Goal: Transaction & Acquisition: Book appointment/travel/reservation

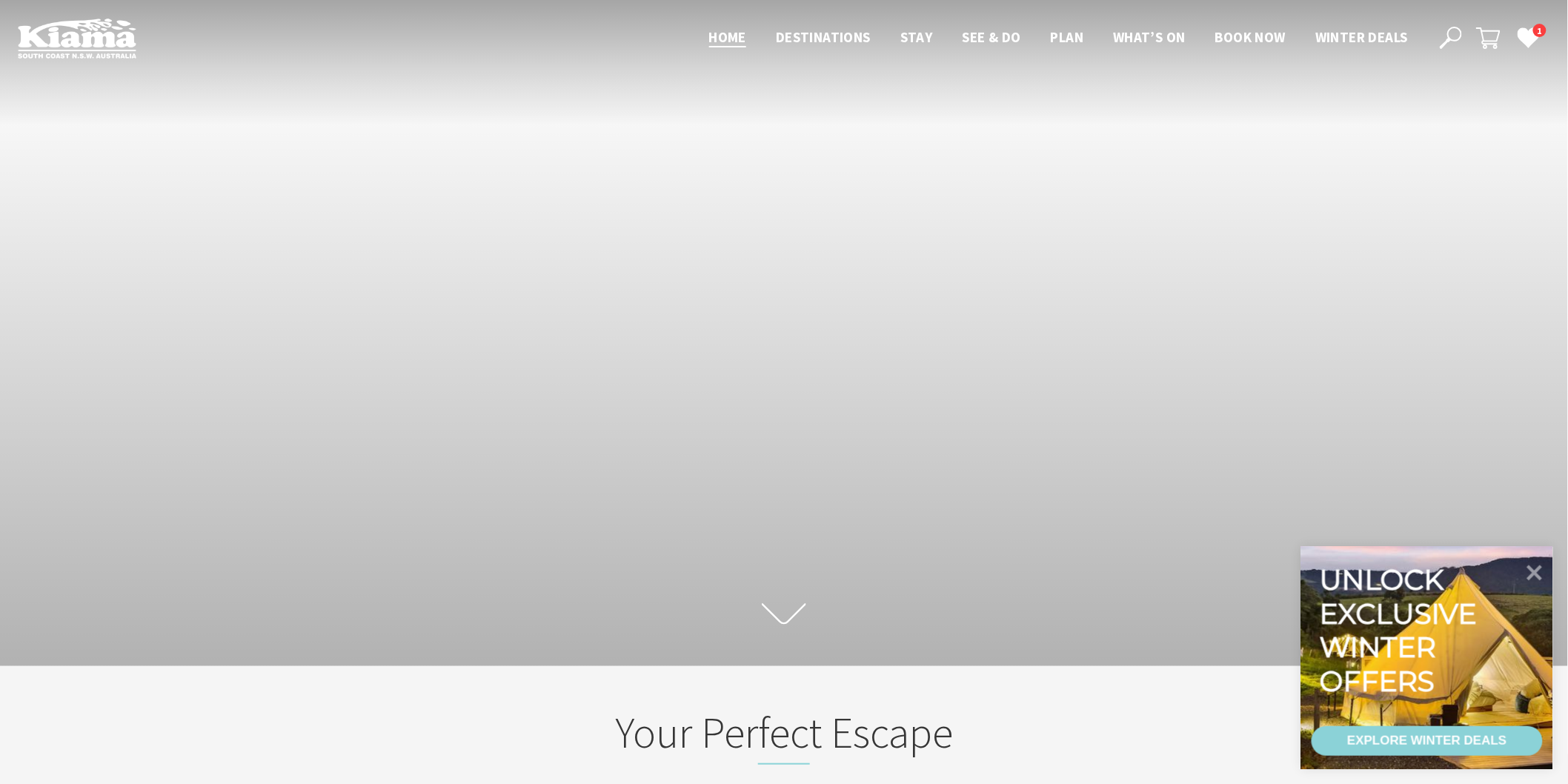
scroll to position [257, 1582]
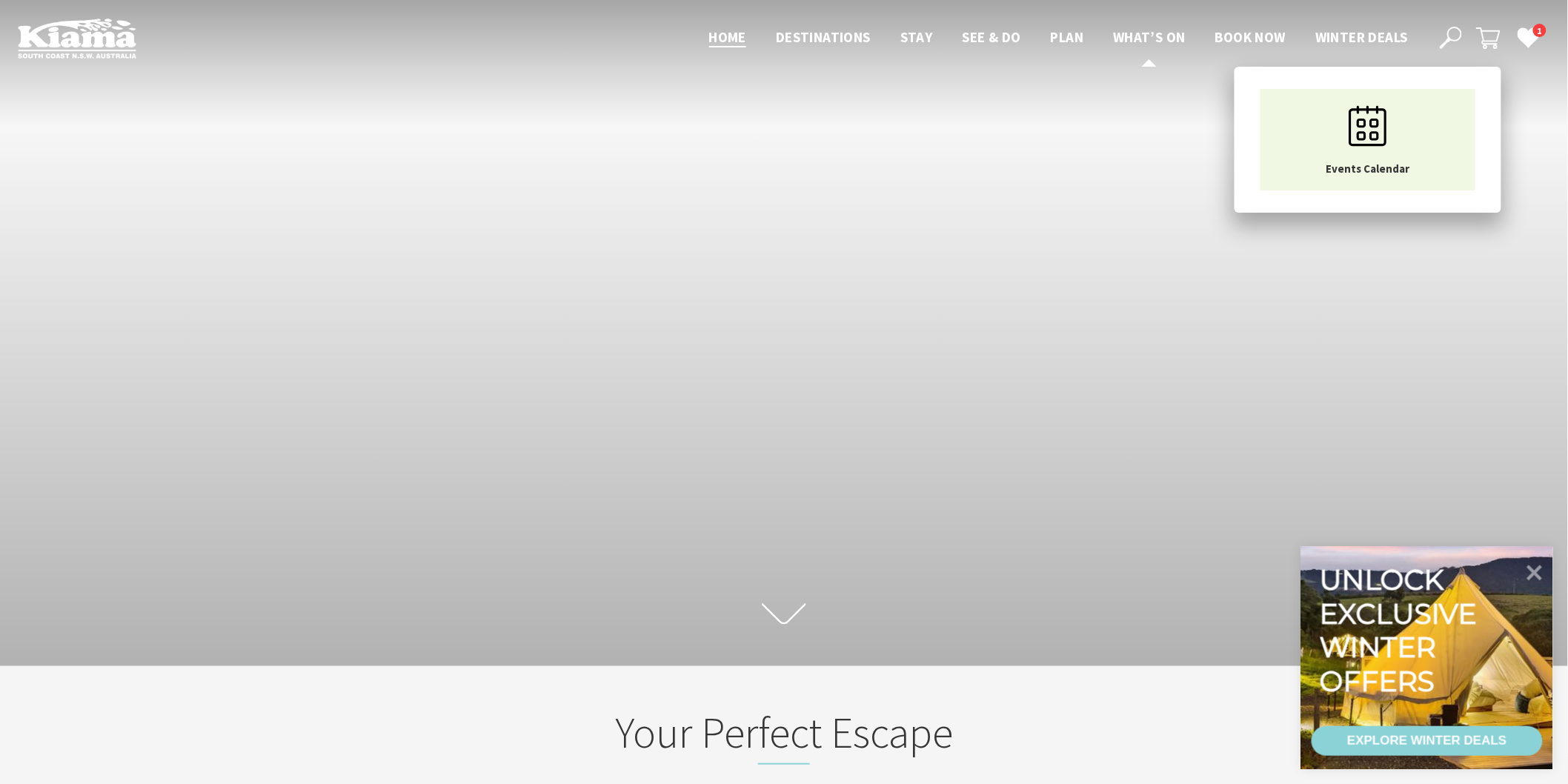
click at [1158, 38] on span "What’s On" at bounding box center [1149, 37] width 73 height 18
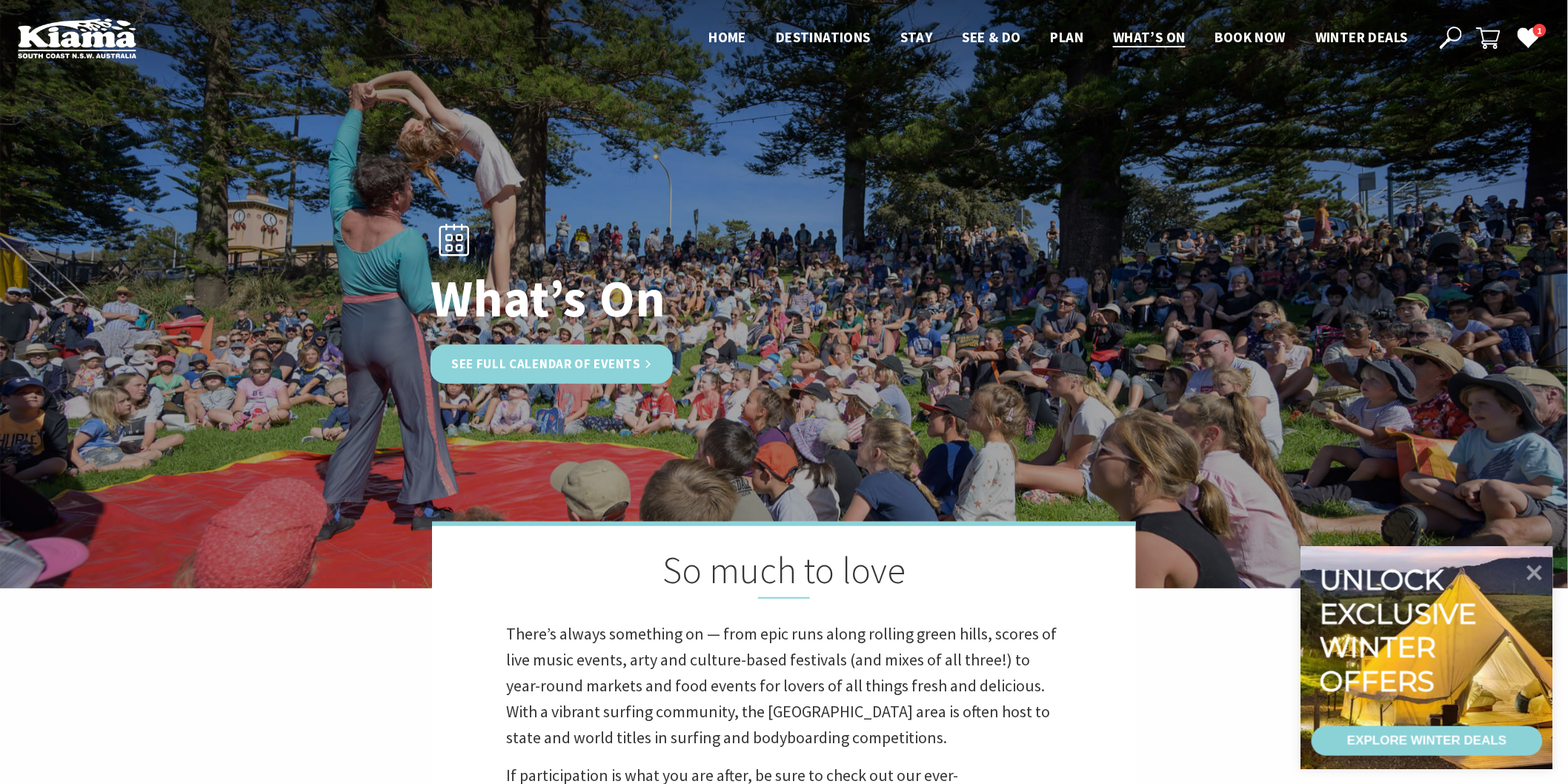
click at [593, 360] on link "See Full Calendar of Events" at bounding box center [551, 364] width 242 height 39
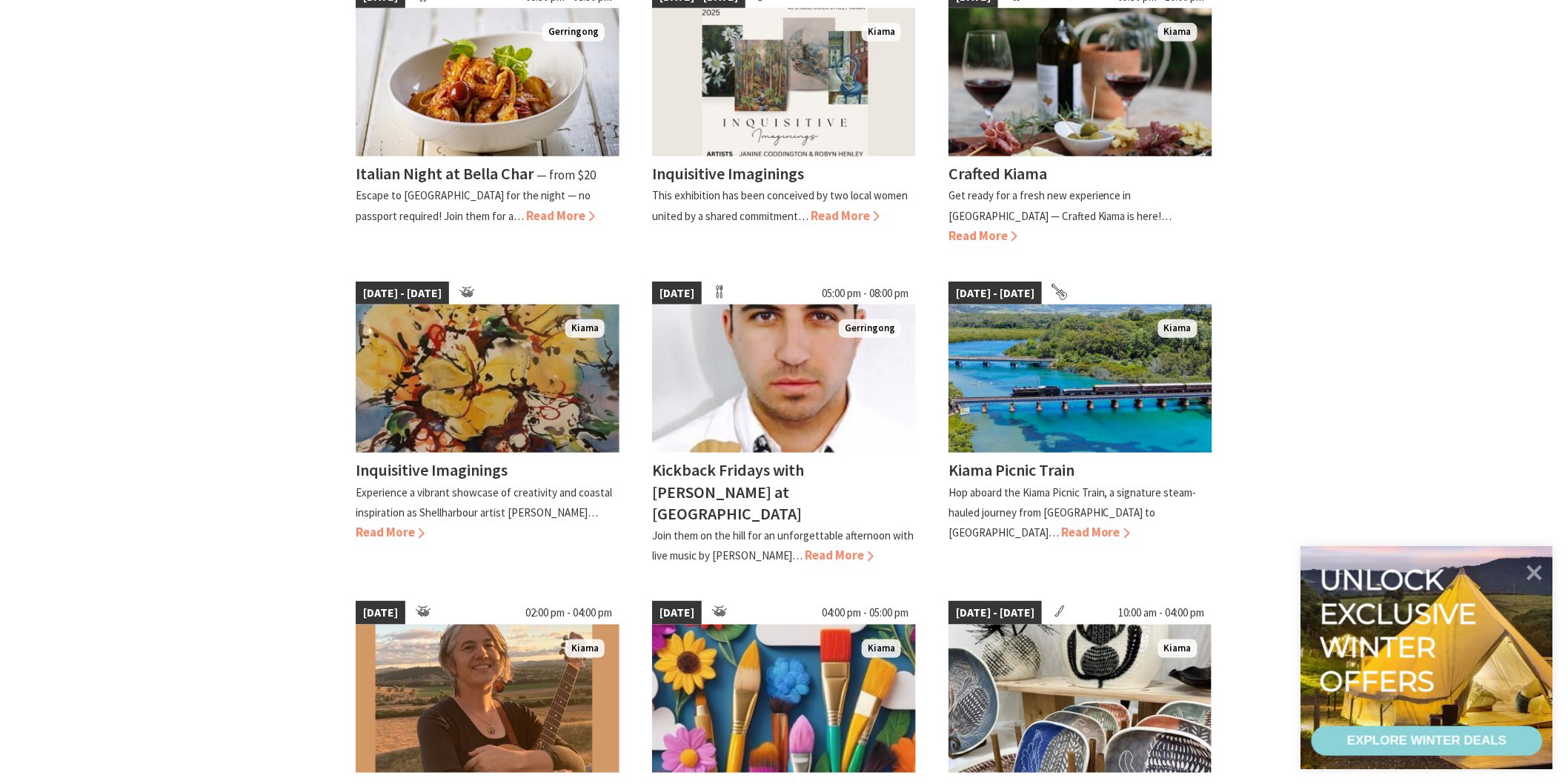
scroll to position [474, 0]
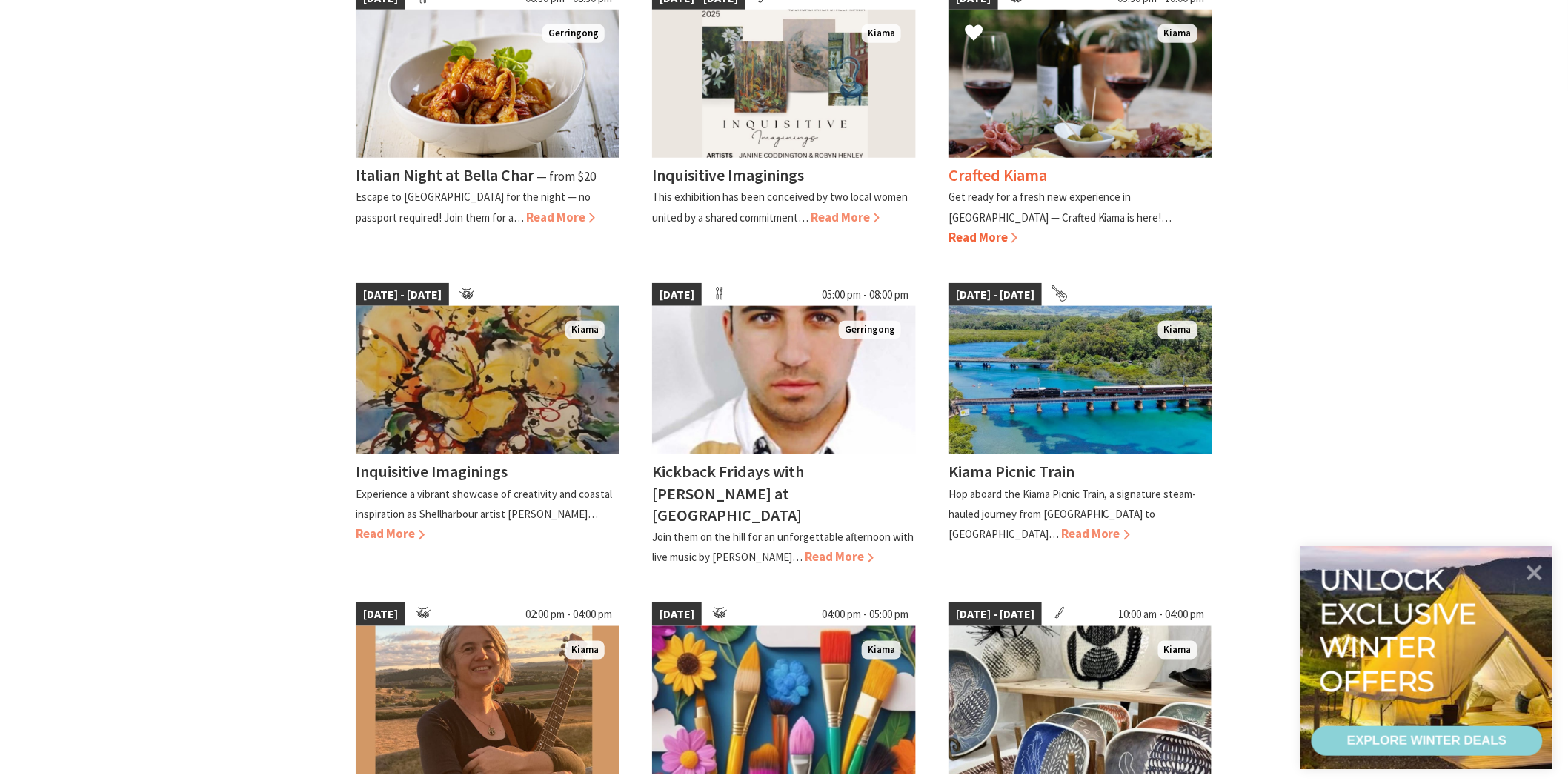
click at [1012, 175] on h4 "Crafted Kiama" at bounding box center [997, 175] width 99 height 21
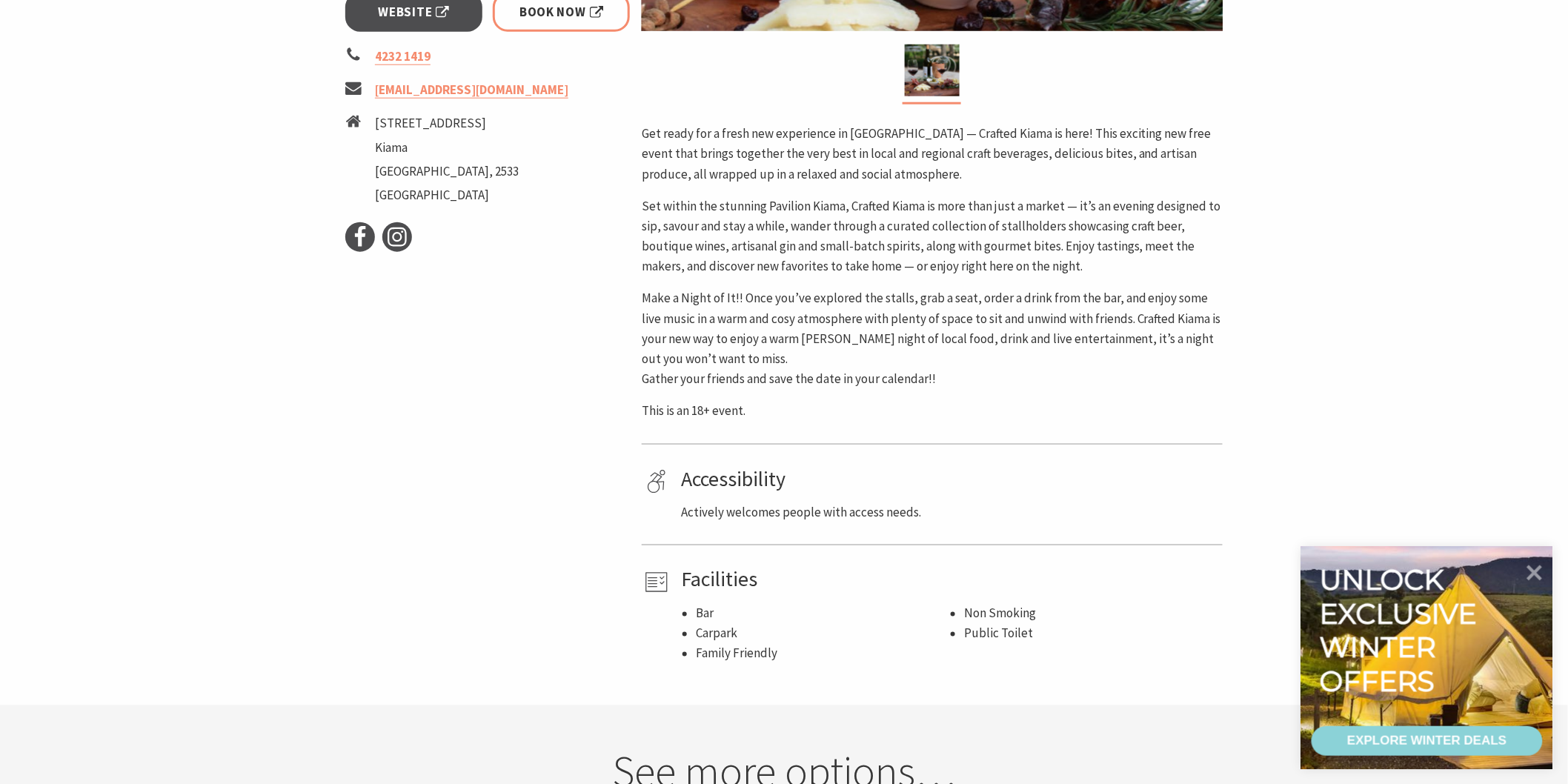
scroll to position [620, 0]
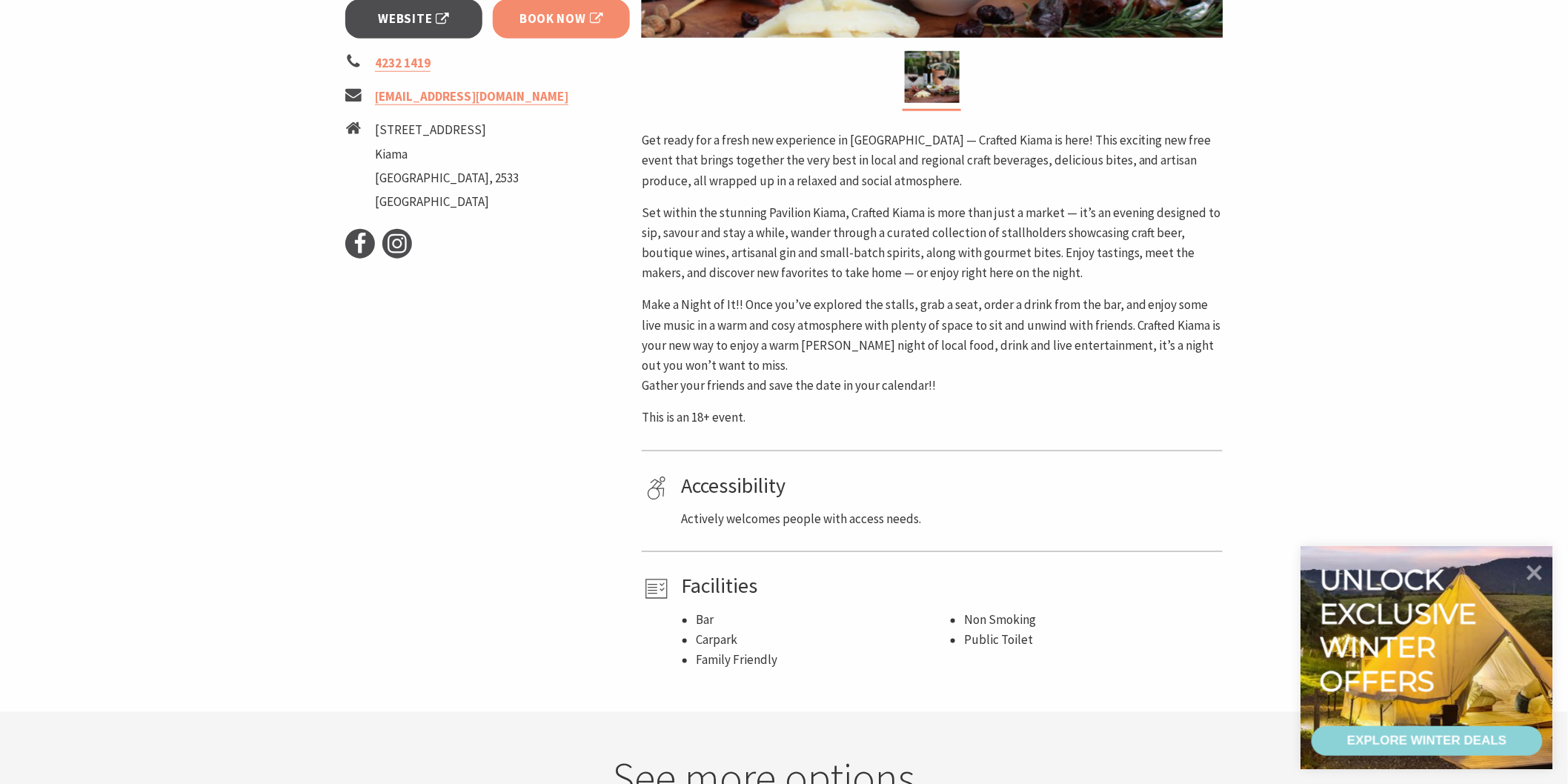
click at [560, 19] on span "Book Now" at bounding box center [561, 18] width 84 height 20
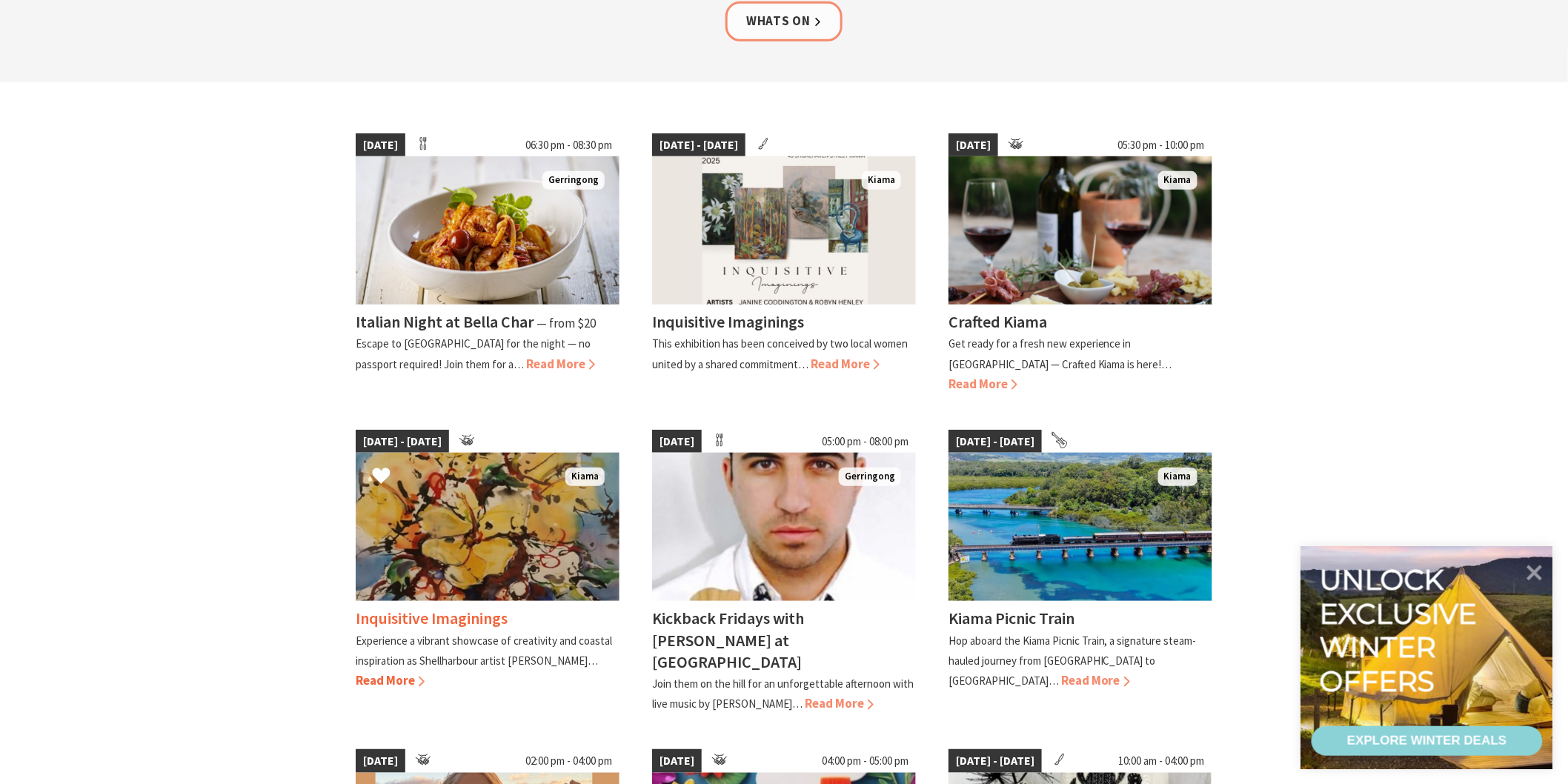
scroll to position [309, 0]
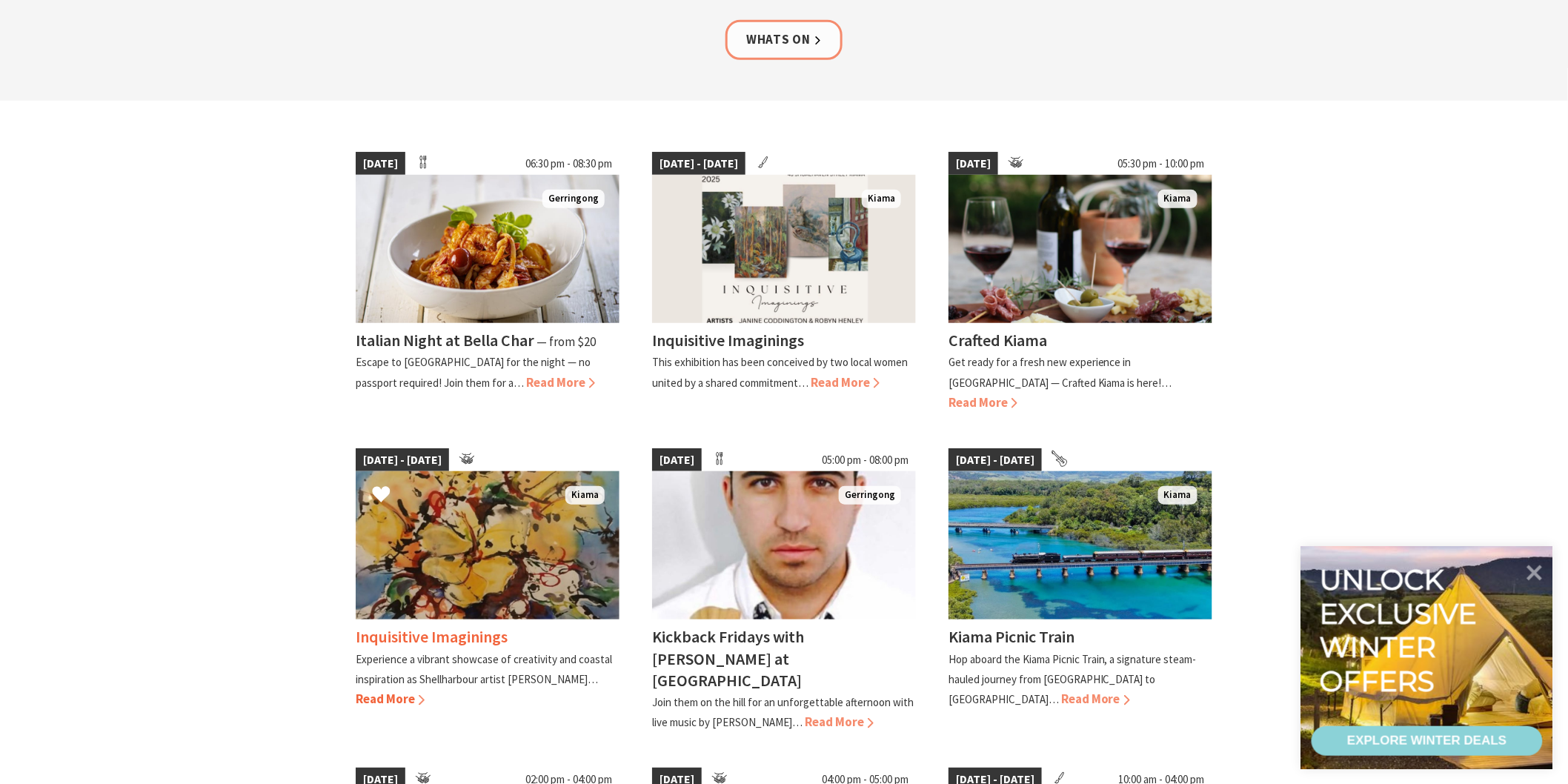
click at [519, 554] on img at bounding box center [488, 545] width 264 height 148
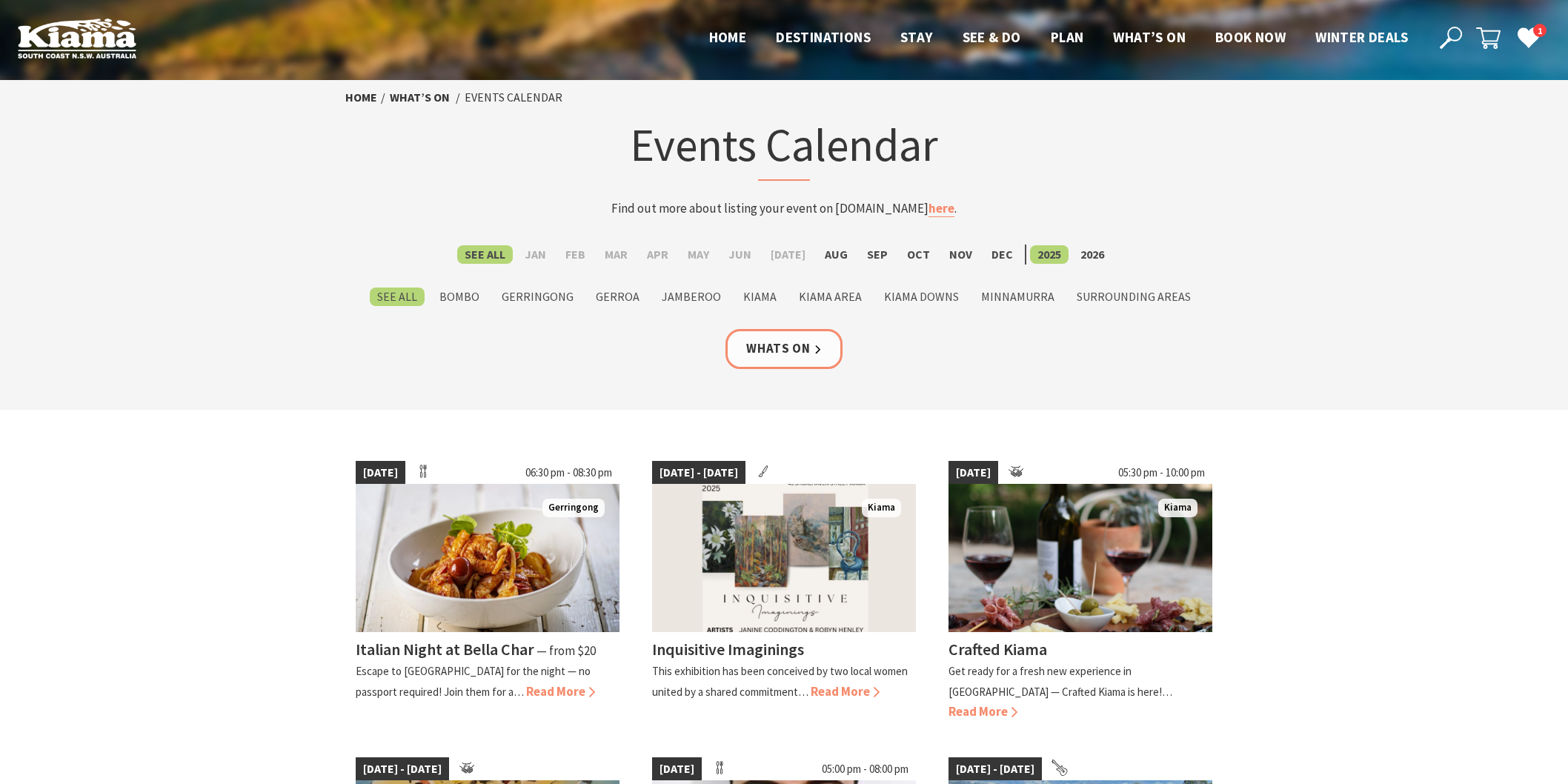
scroll to position [309, 0]
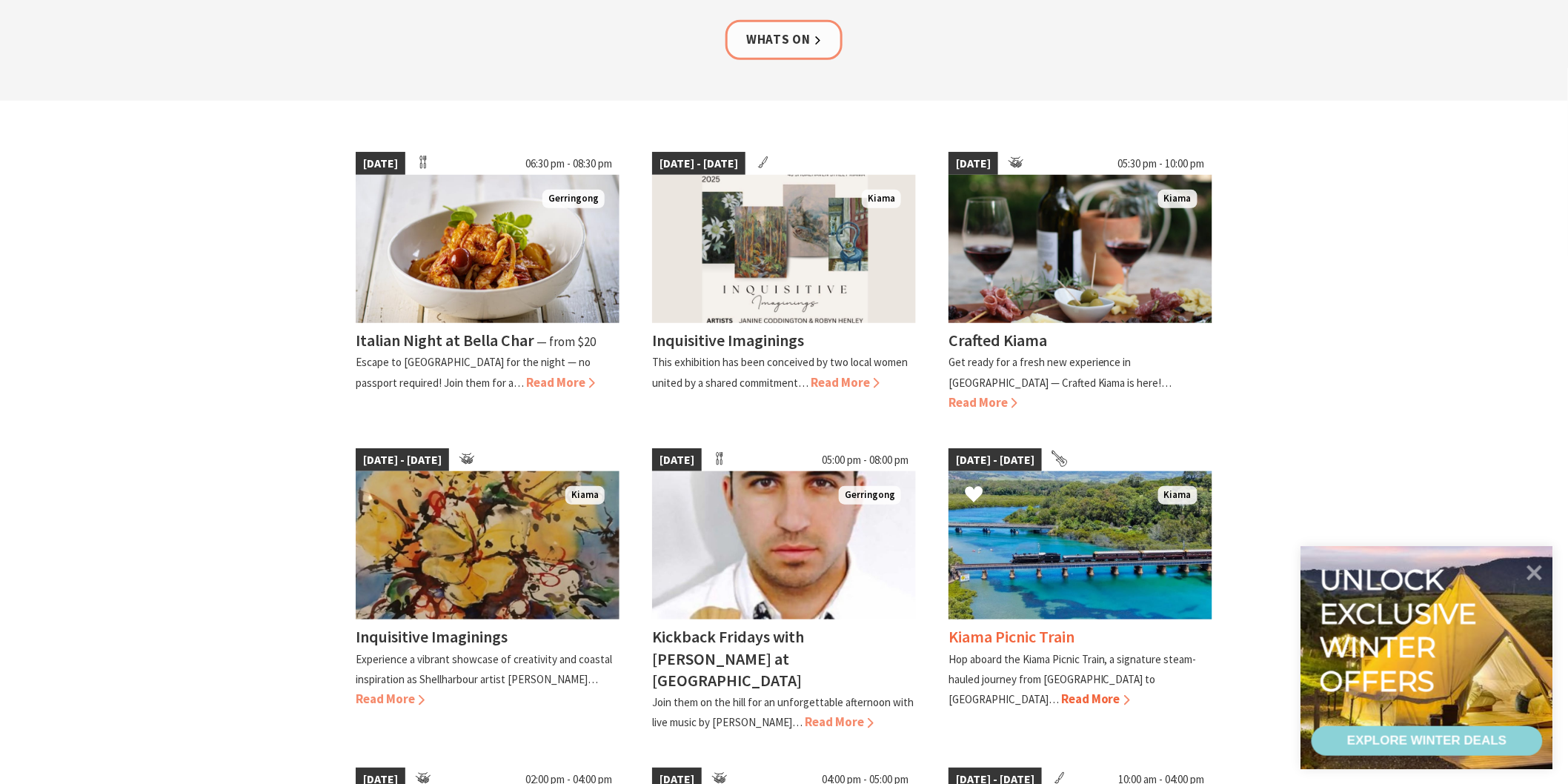
click at [1115, 541] on img at bounding box center [1080, 545] width 264 height 148
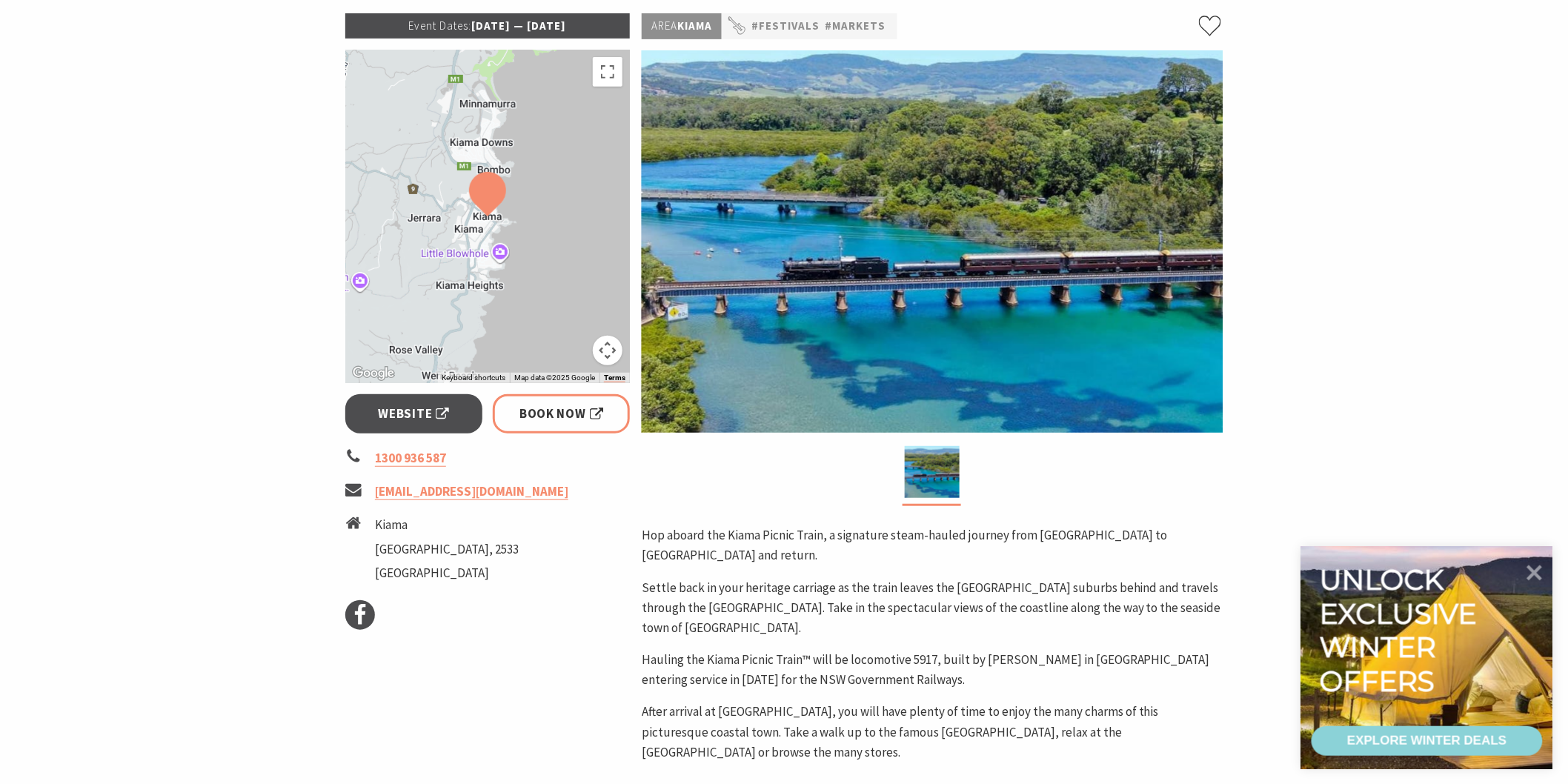
scroll to position [226, 0]
click at [549, 416] on span "Book Now" at bounding box center [561, 413] width 84 height 20
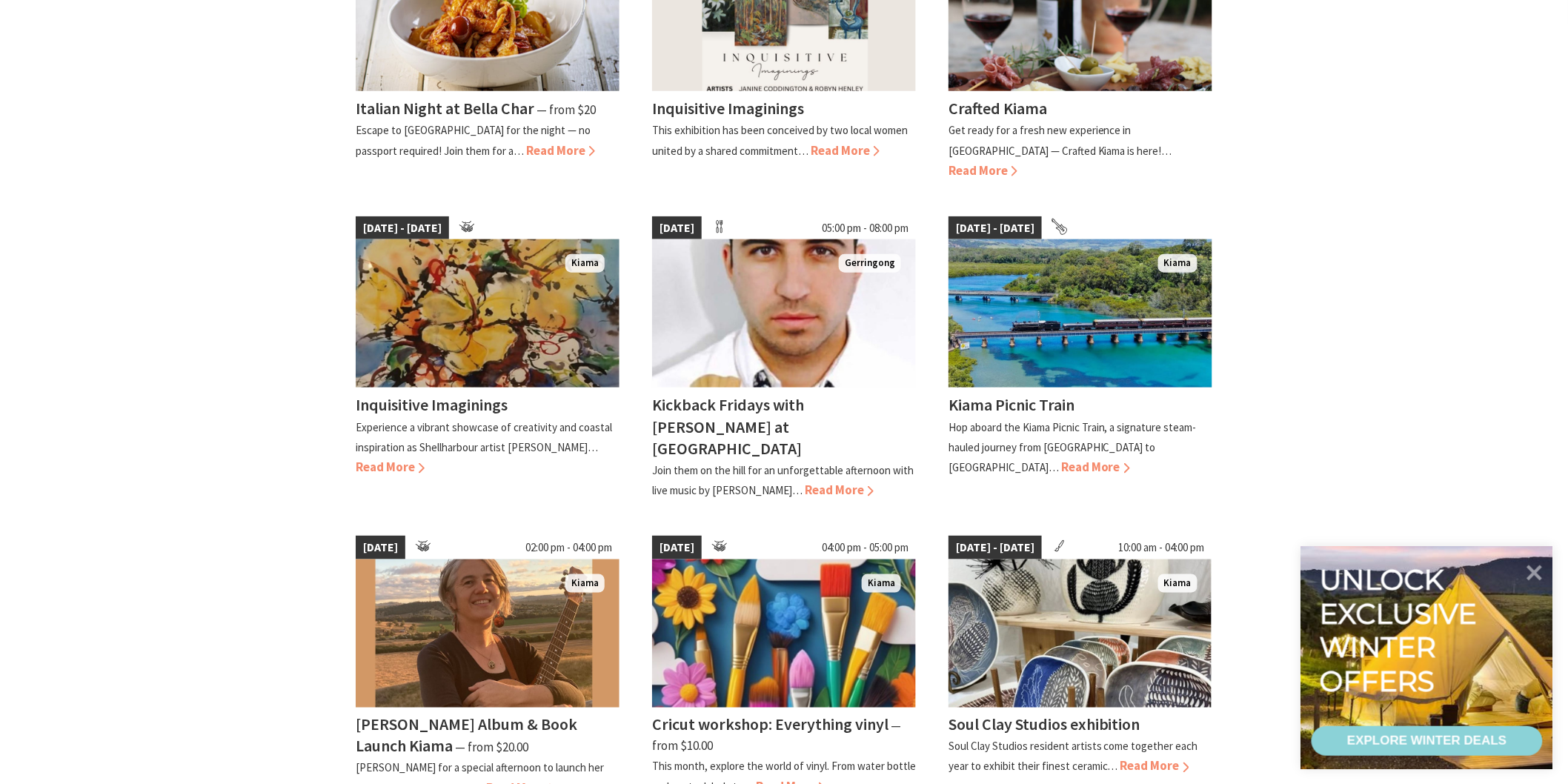
scroll to position [542, 0]
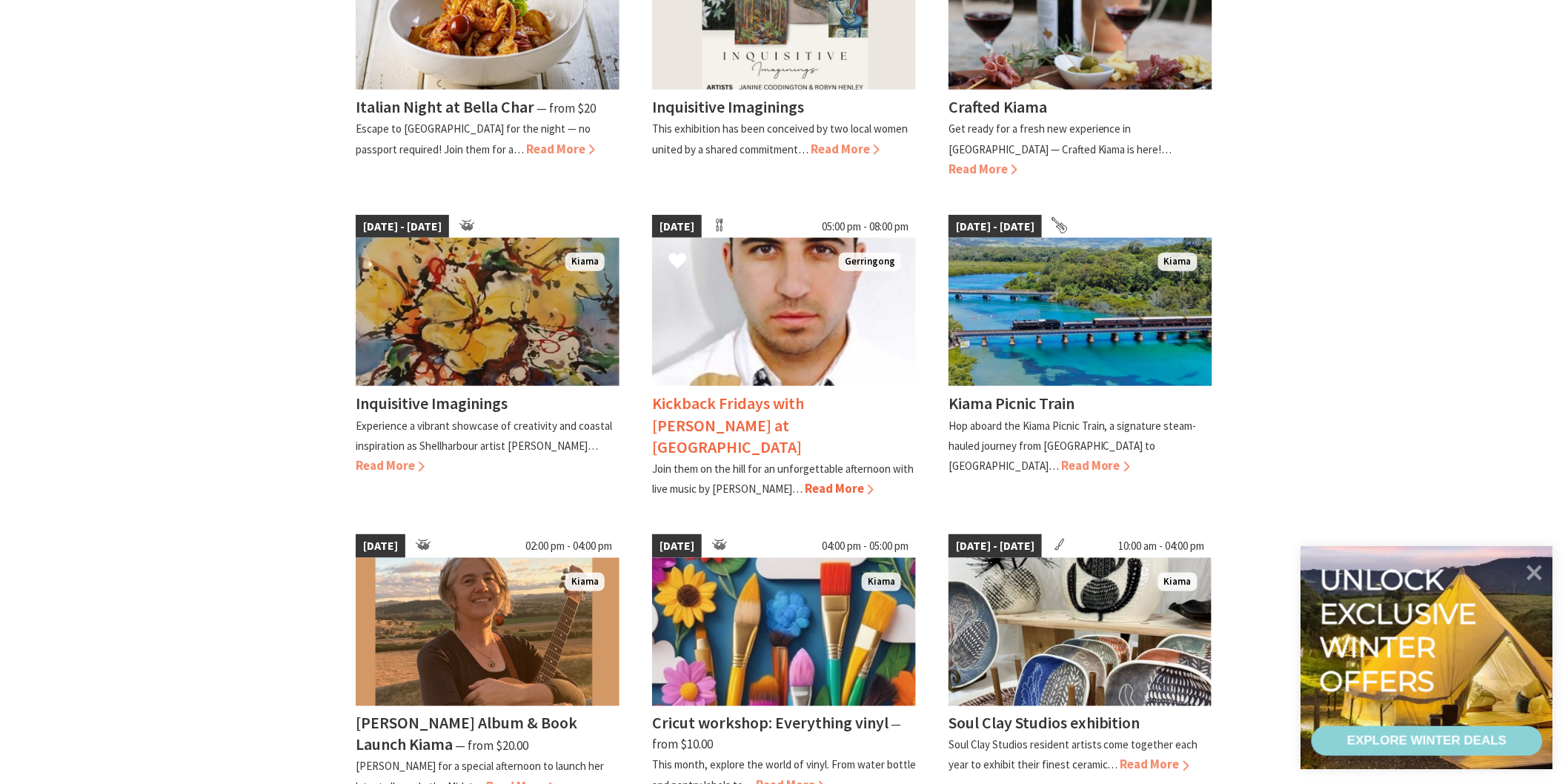
click at [805, 480] on span "Read More" at bounding box center [839, 488] width 69 height 17
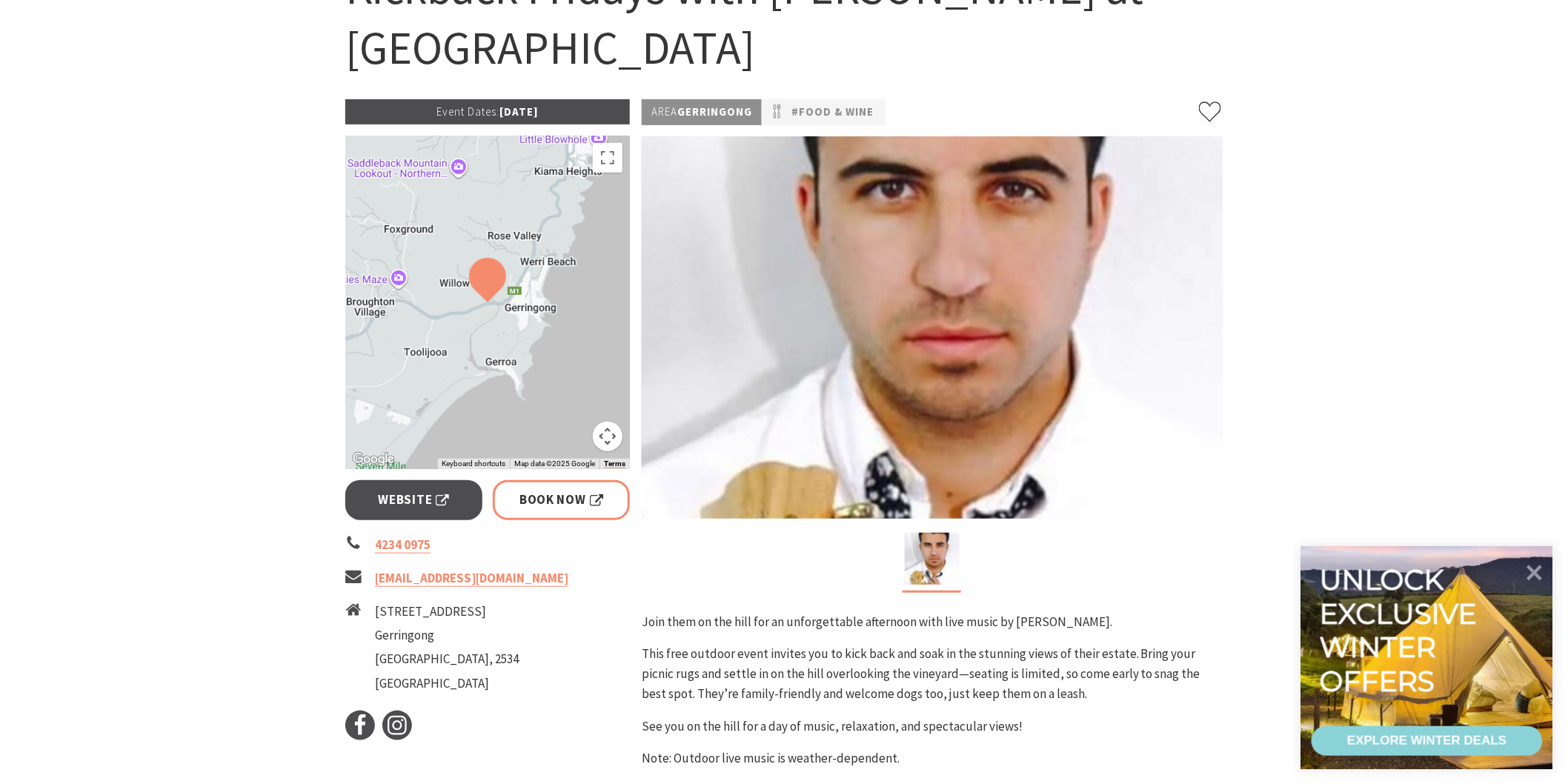
scroll to position [187, 0]
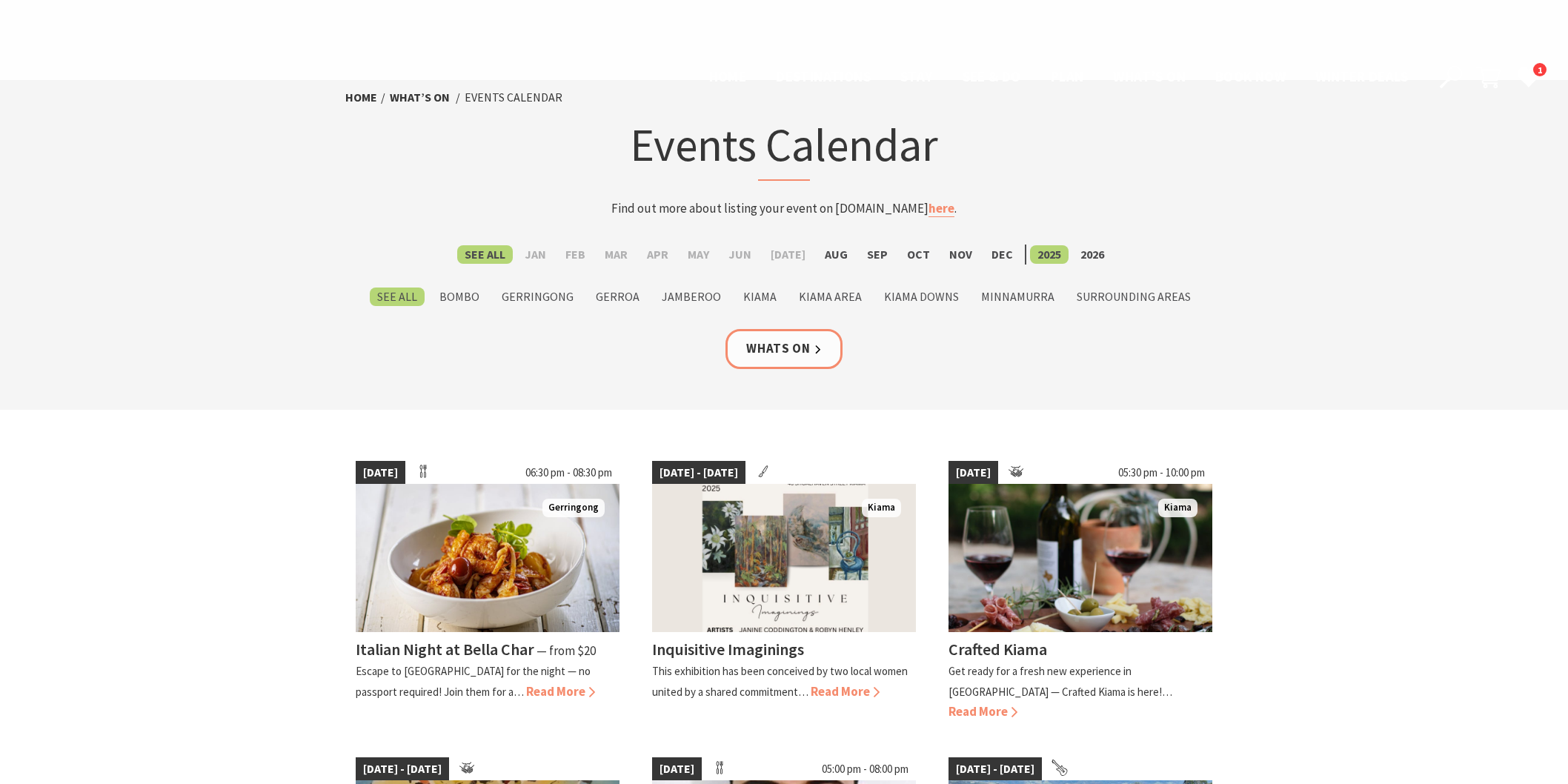
scroll to position [542, 0]
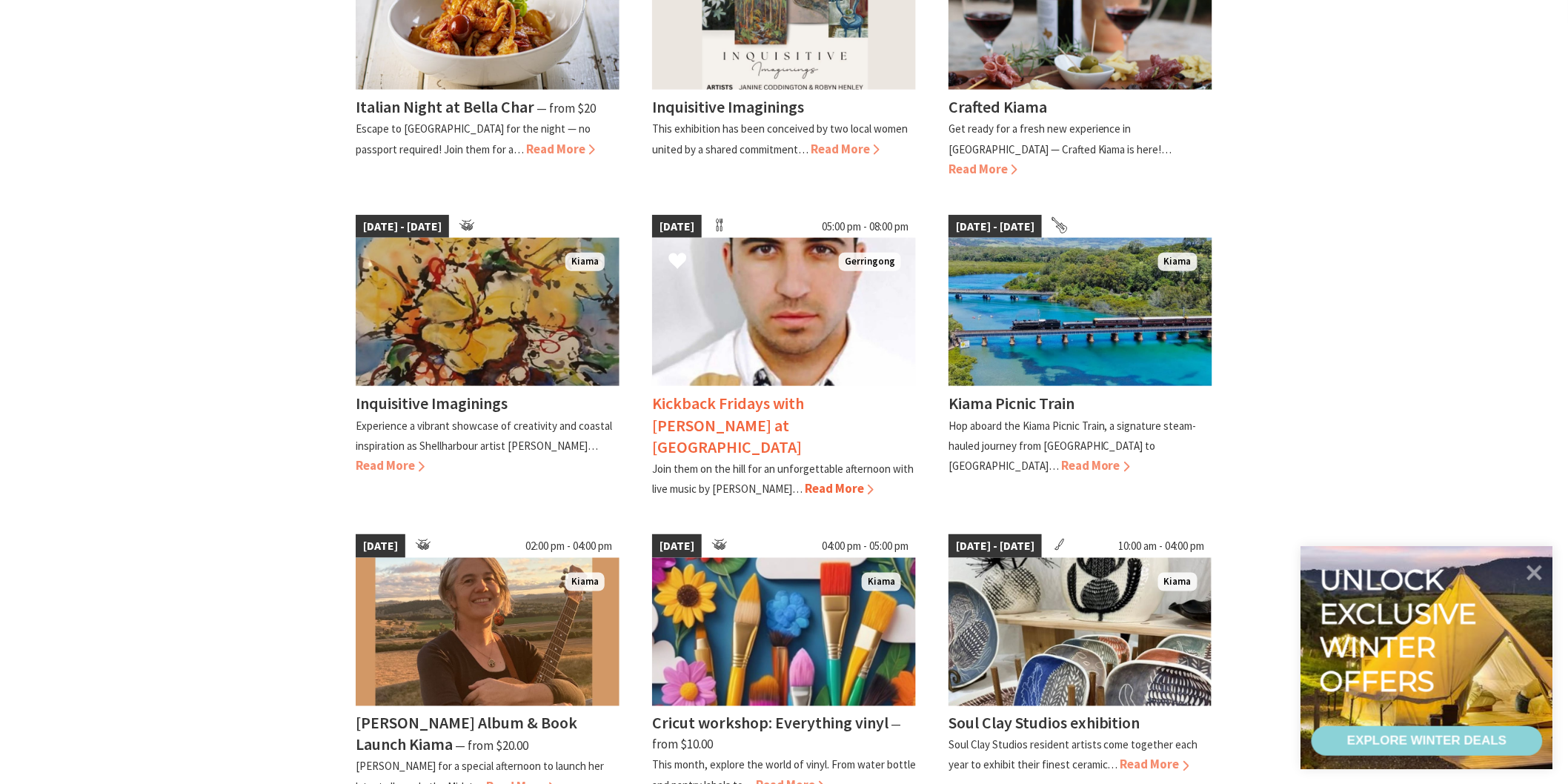
click at [805, 480] on span "Read More" at bounding box center [839, 488] width 69 height 17
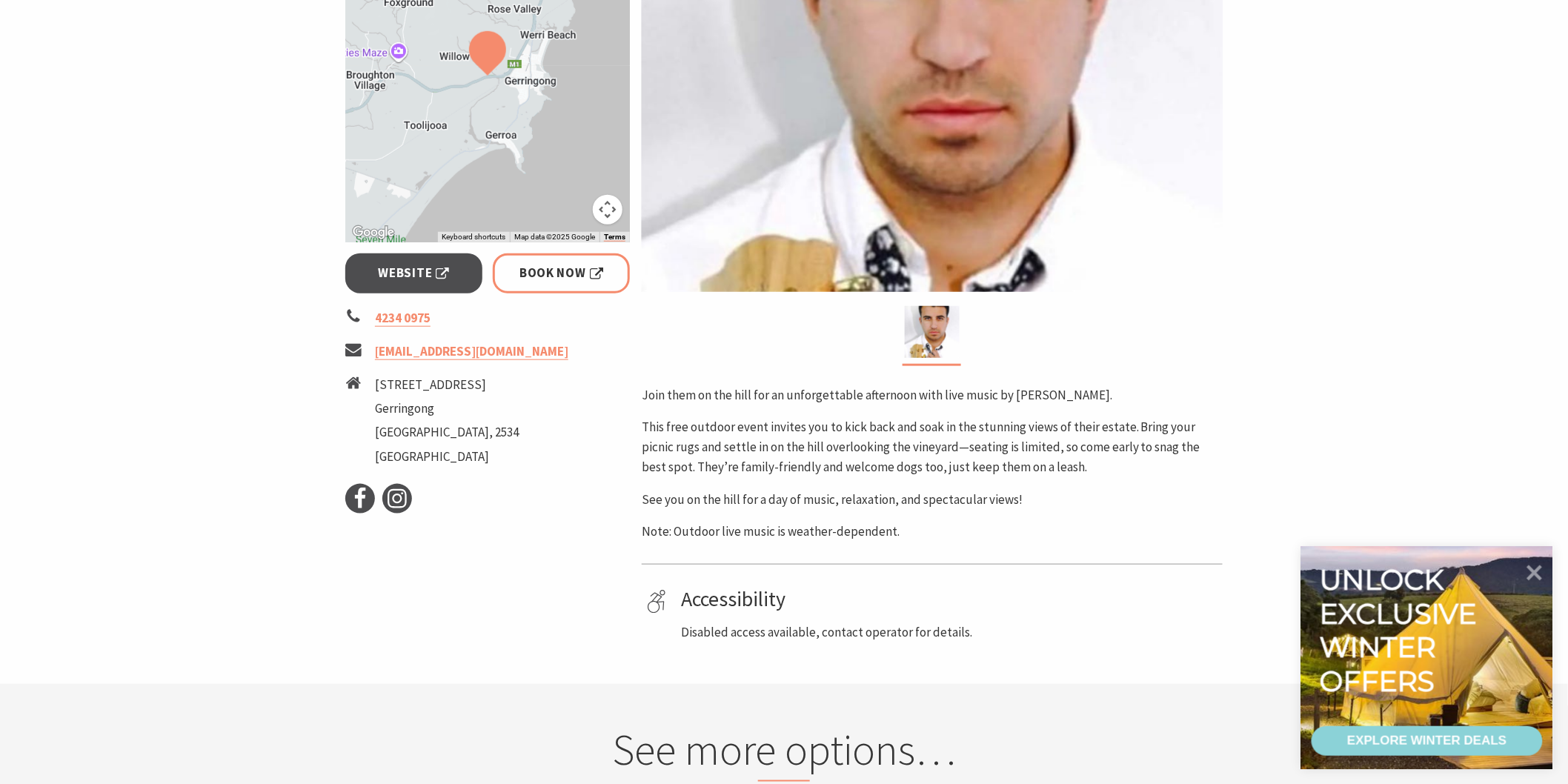
scroll to position [427, 0]
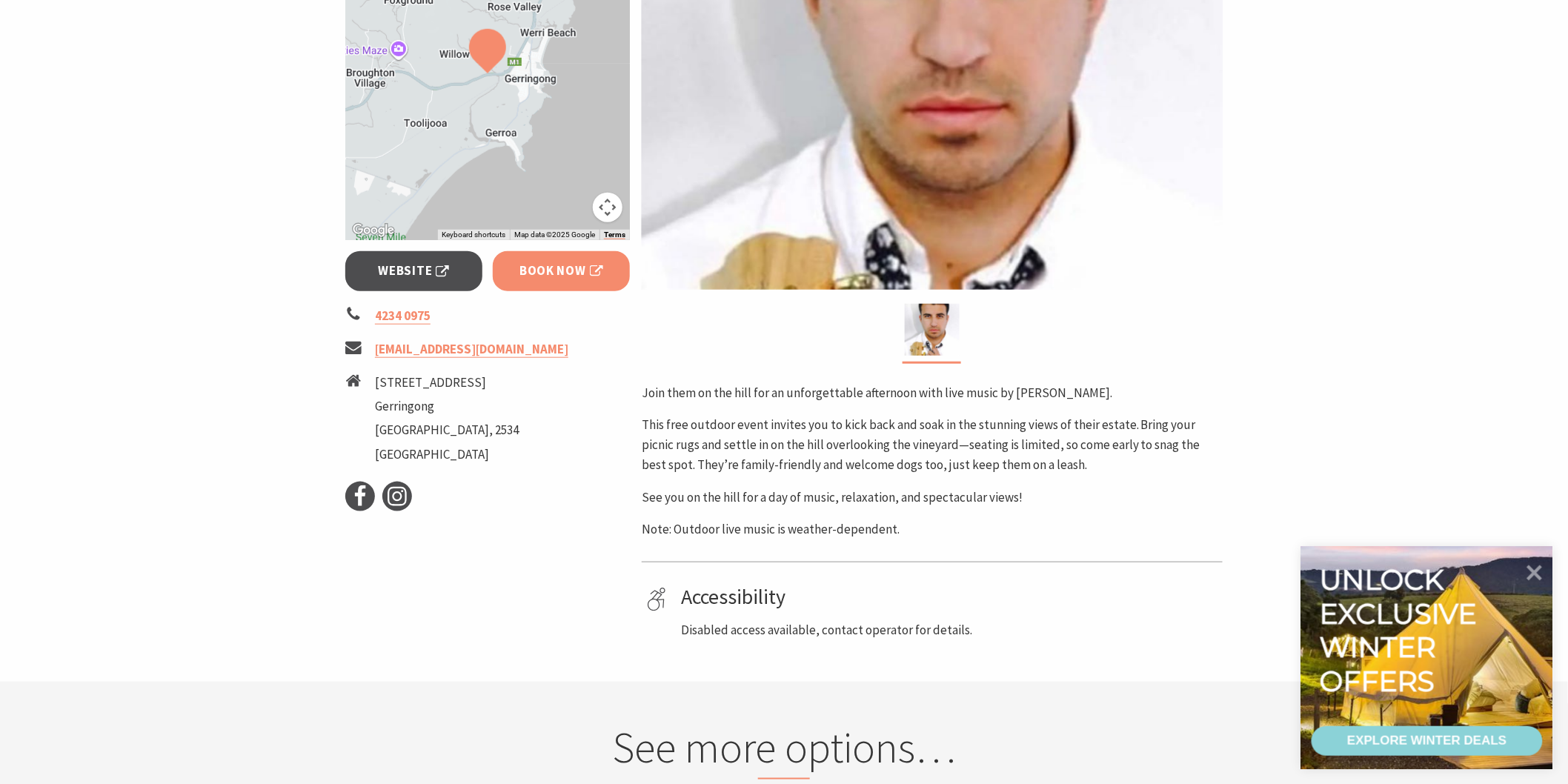
click at [561, 269] on span "Book Now" at bounding box center [561, 270] width 84 height 20
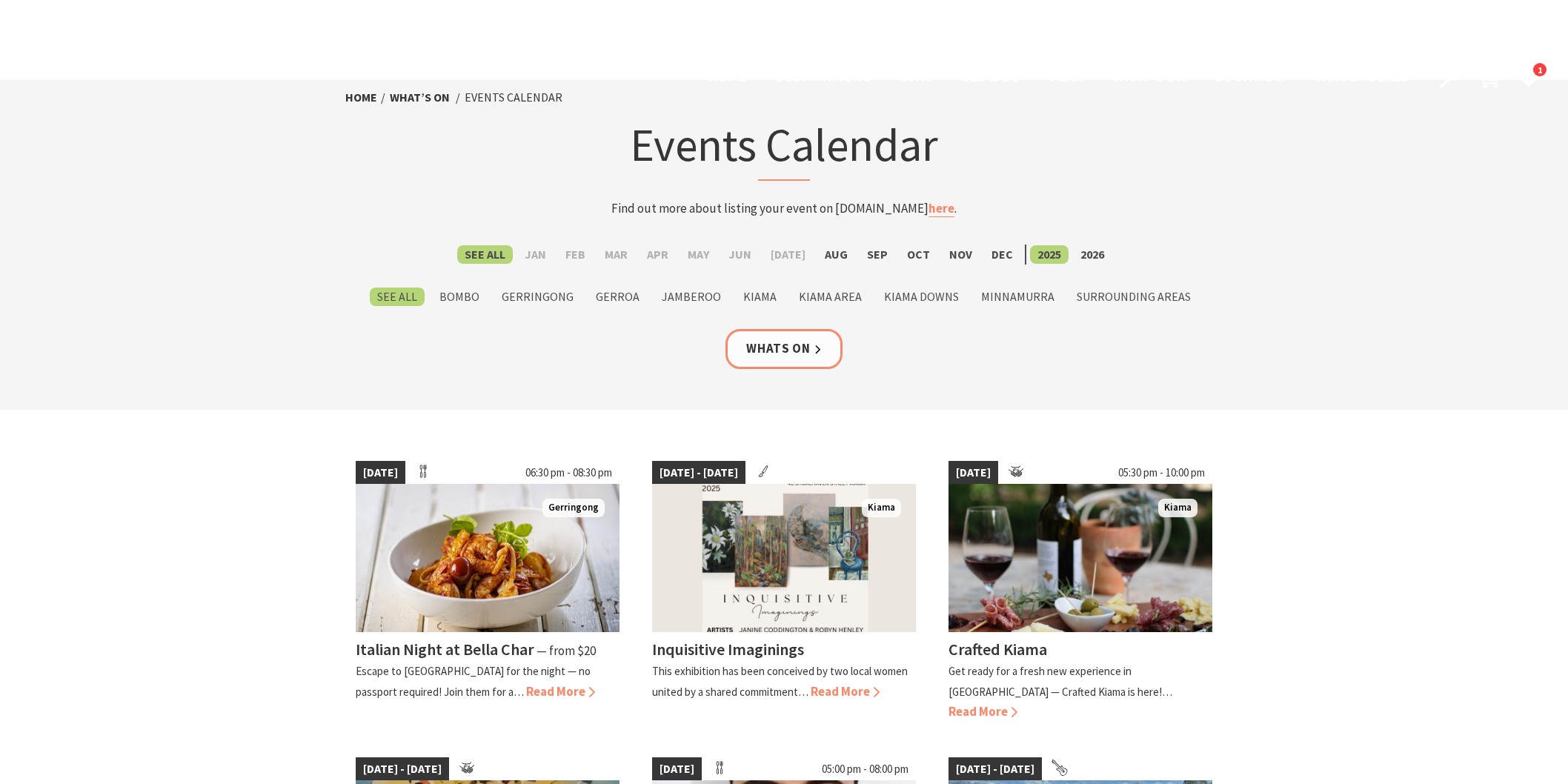
scroll to position [542, 0]
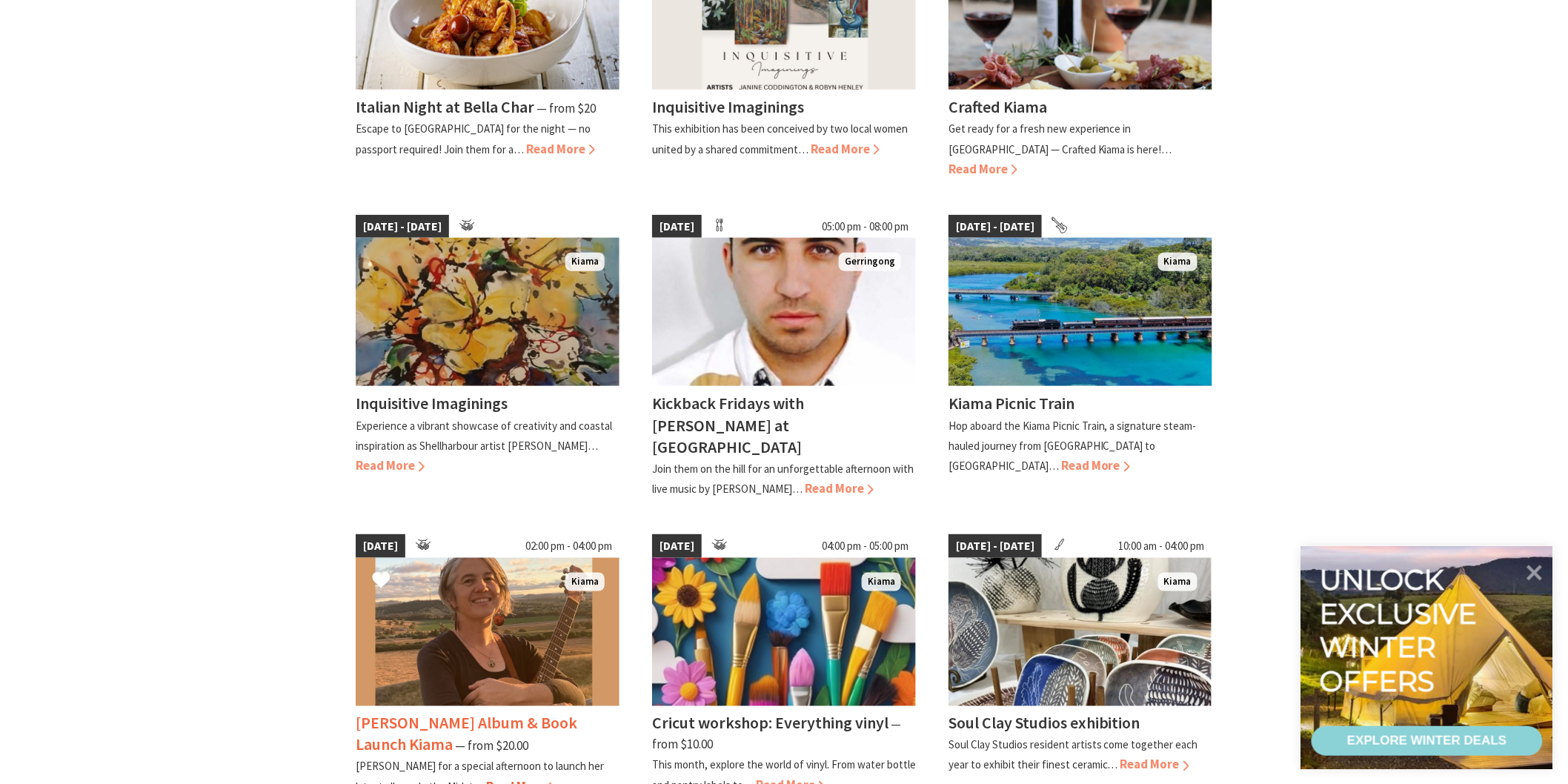
click at [486, 713] on h4 "Nerida Album & Book Launch Kiama" at bounding box center [466, 734] width 221 height 42
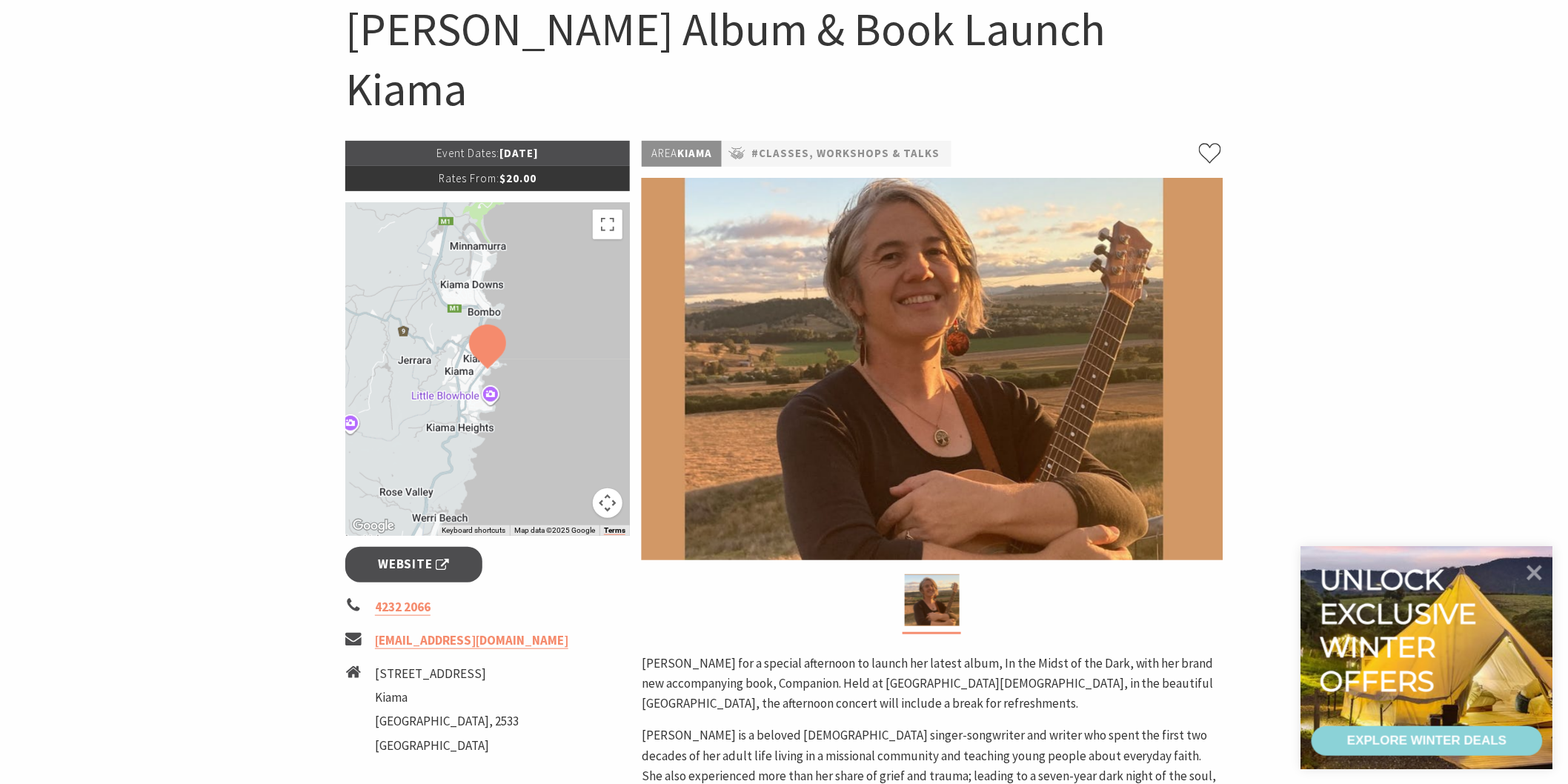
scroll to position [172, 0]
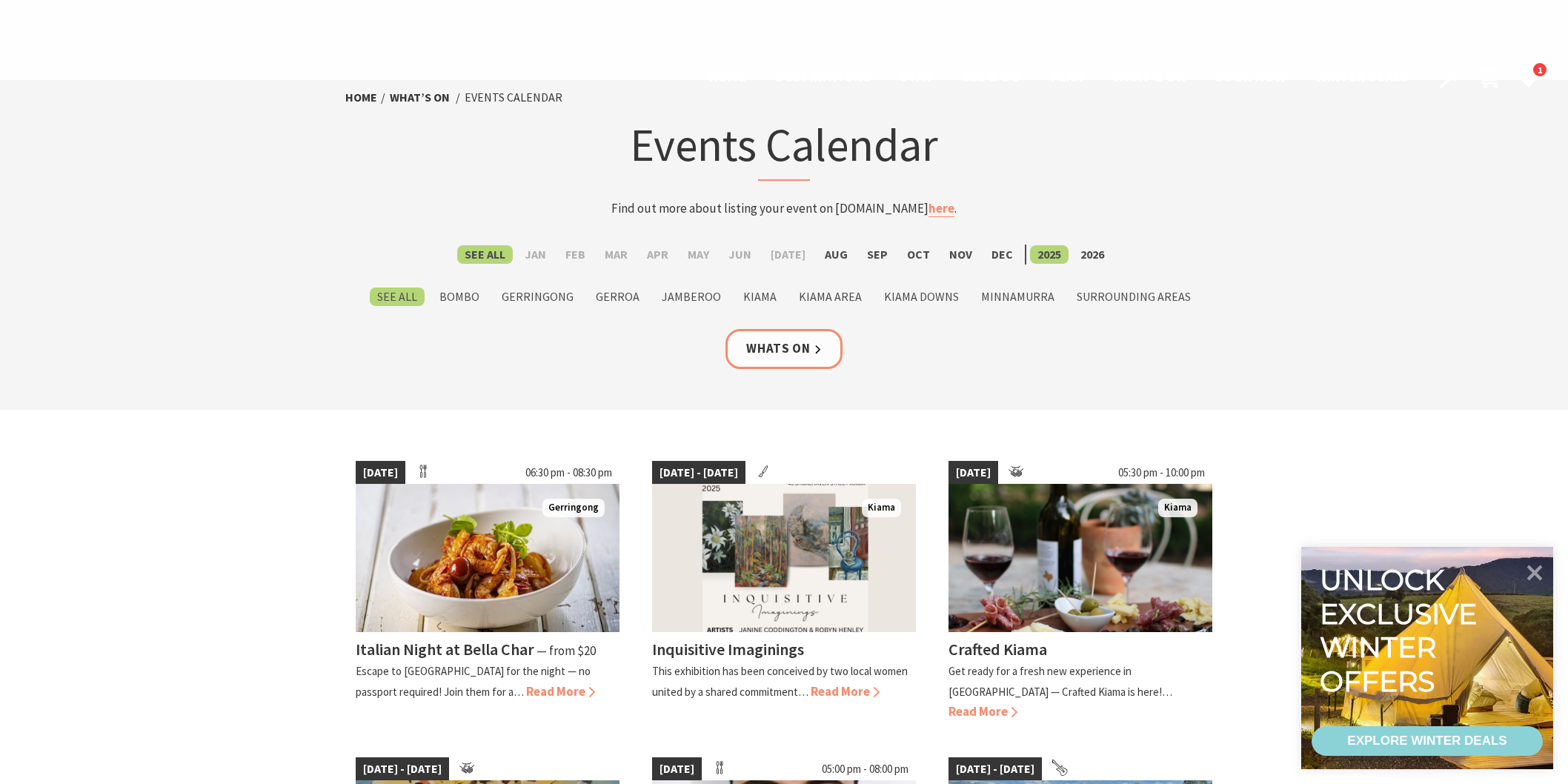
scroll to position [542, 0]
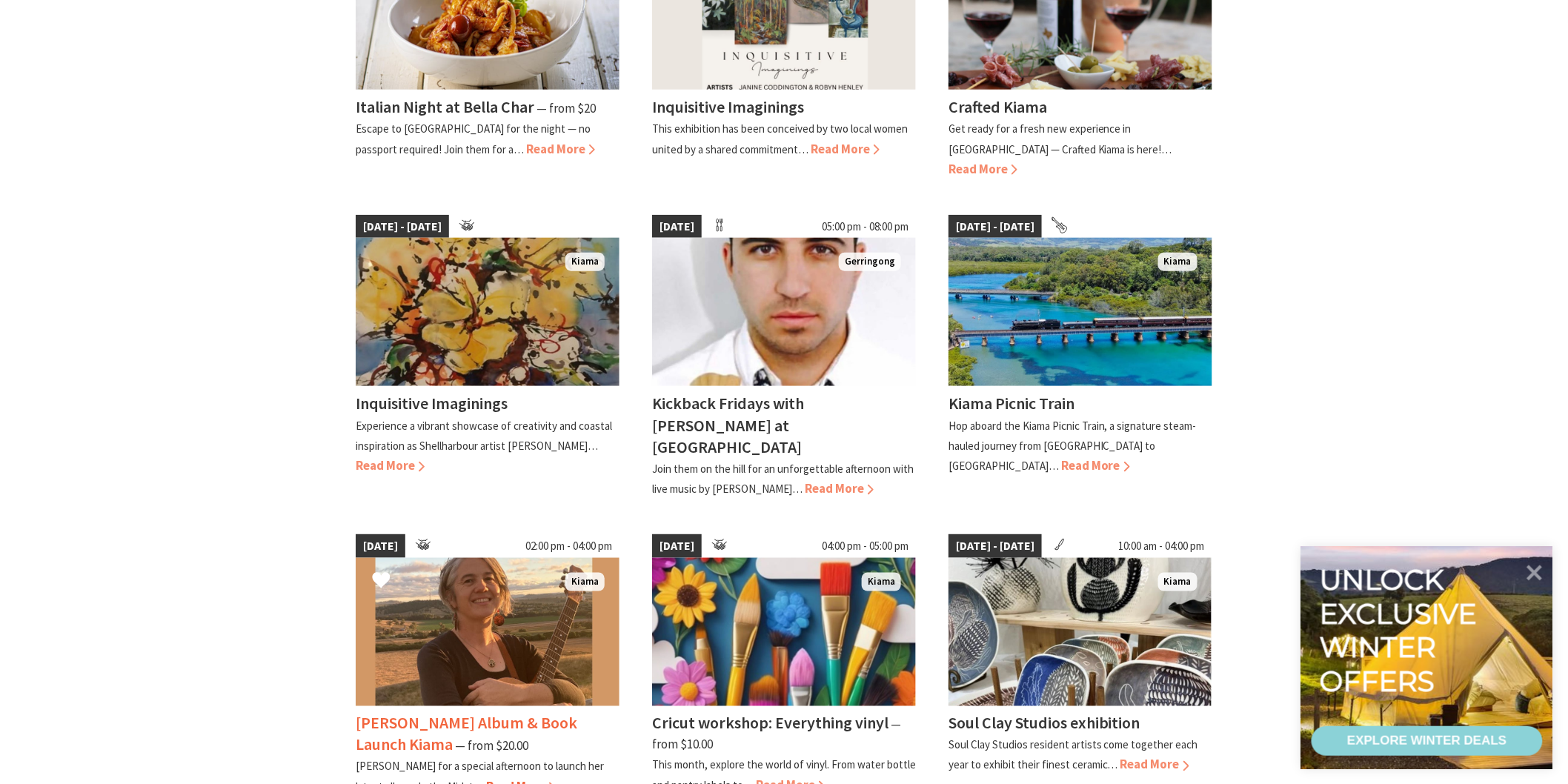
click at [443, 760] on p "Join Nerida for a special afternoon to launch her latest album, In the Midst…" at bounding box center [480, 776] width 248 height 34
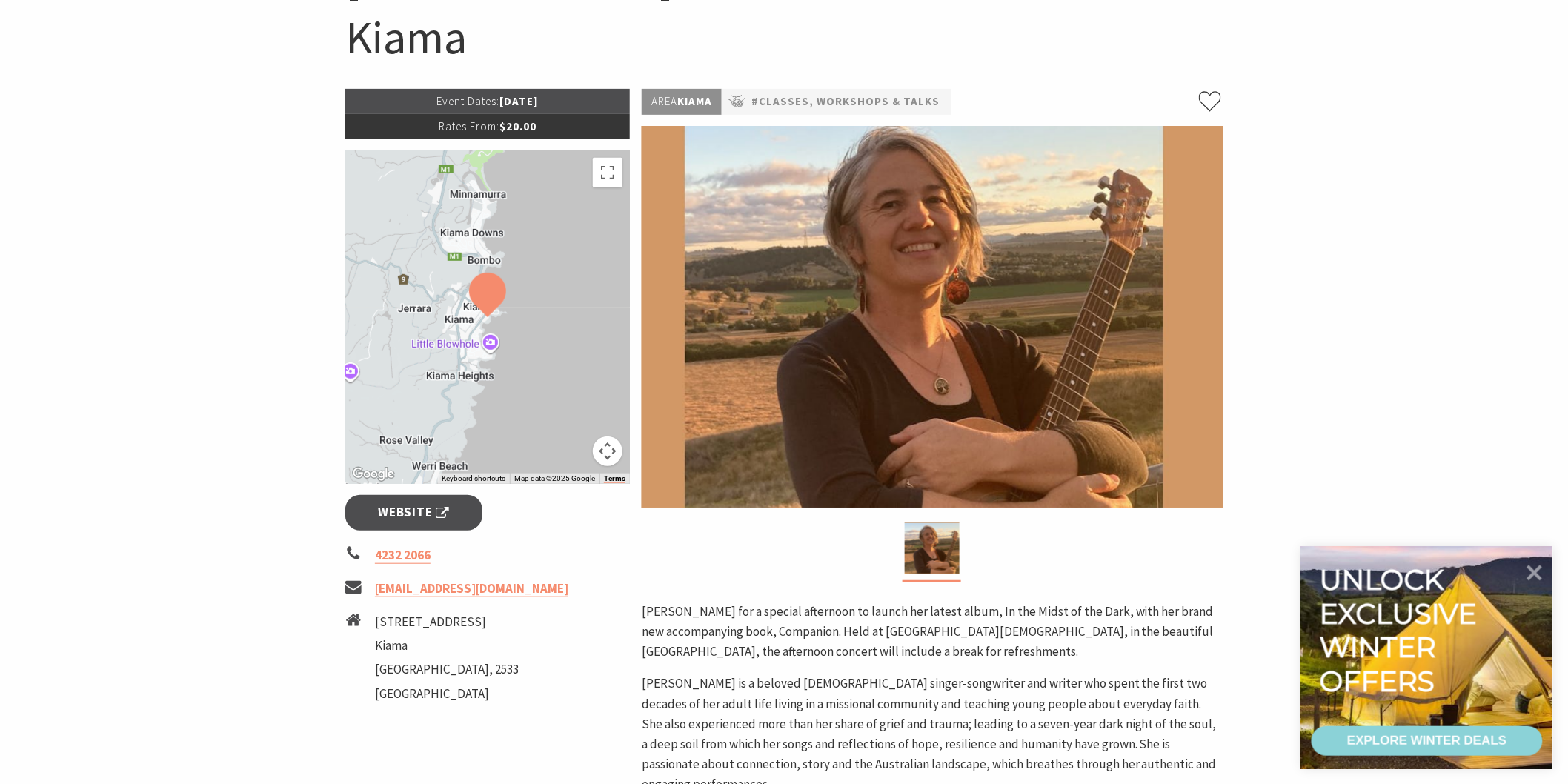
scroll to position [248, 0]
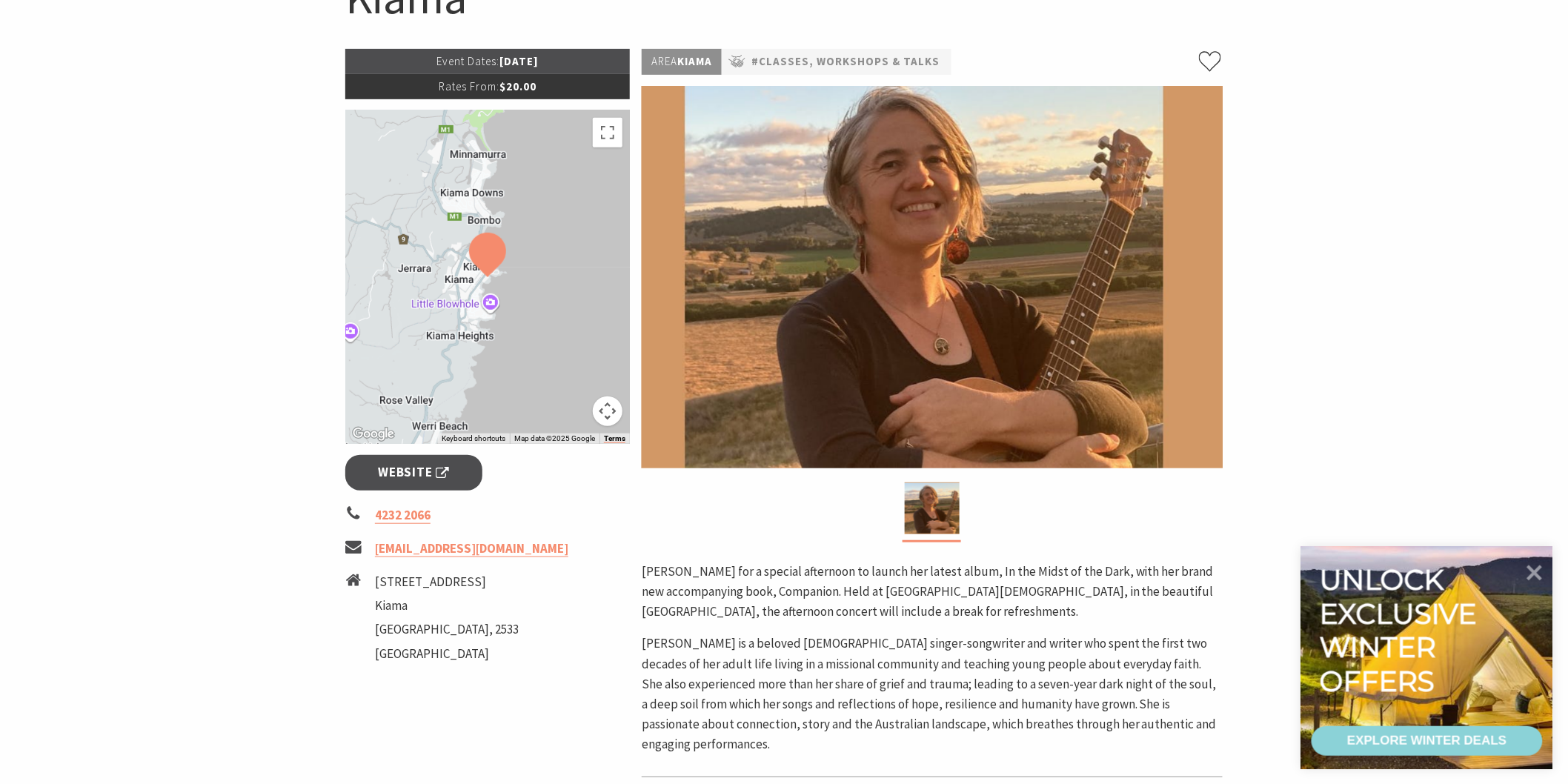
click at [0, 632] on section "Home Events Classes, Workshops & Talks [PERSON_NAME] Album & Book Launch Kiama …" at bounding box center [784, 425] width 1568 height 1186
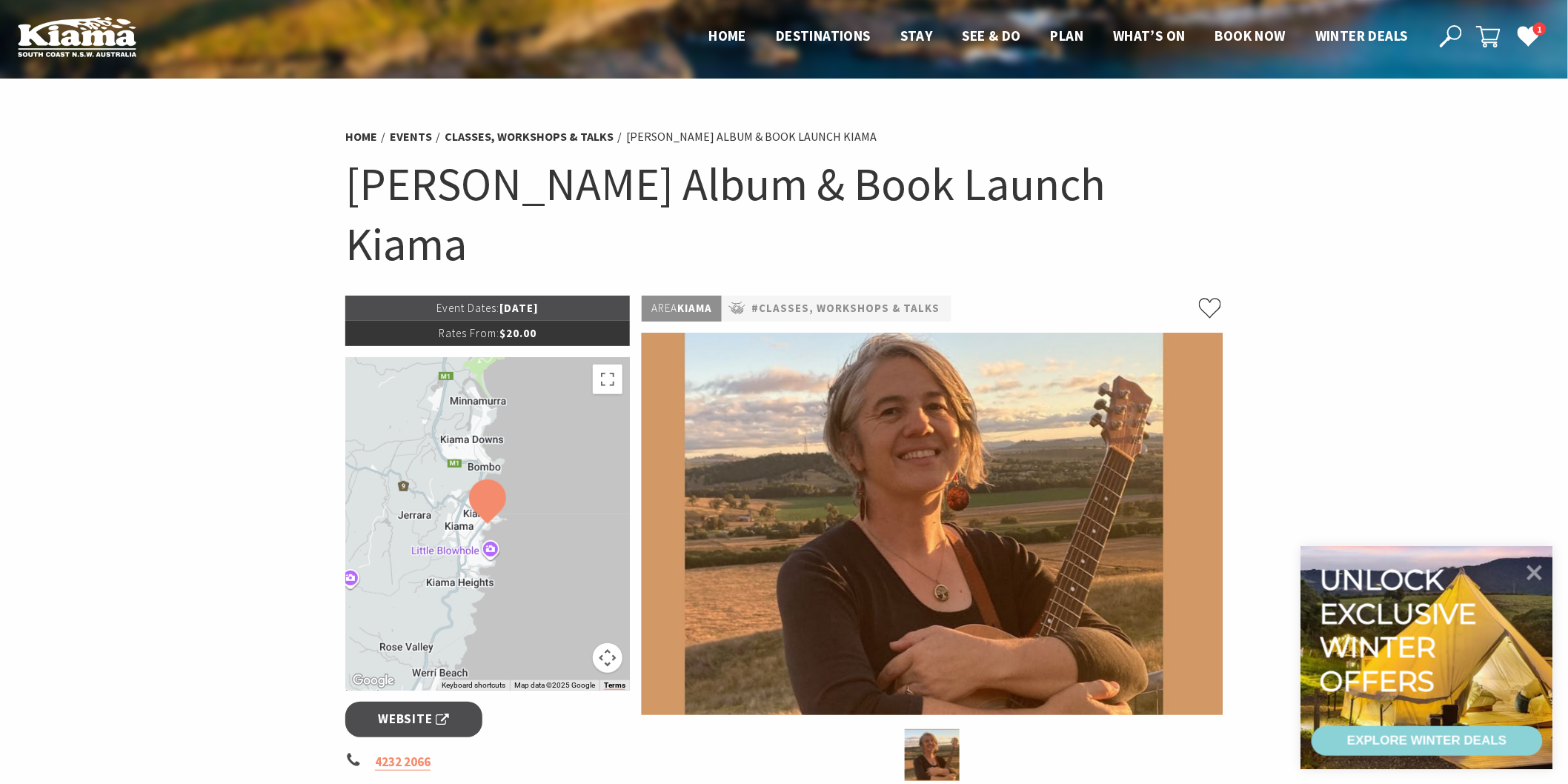
scroll to position [0, 0]
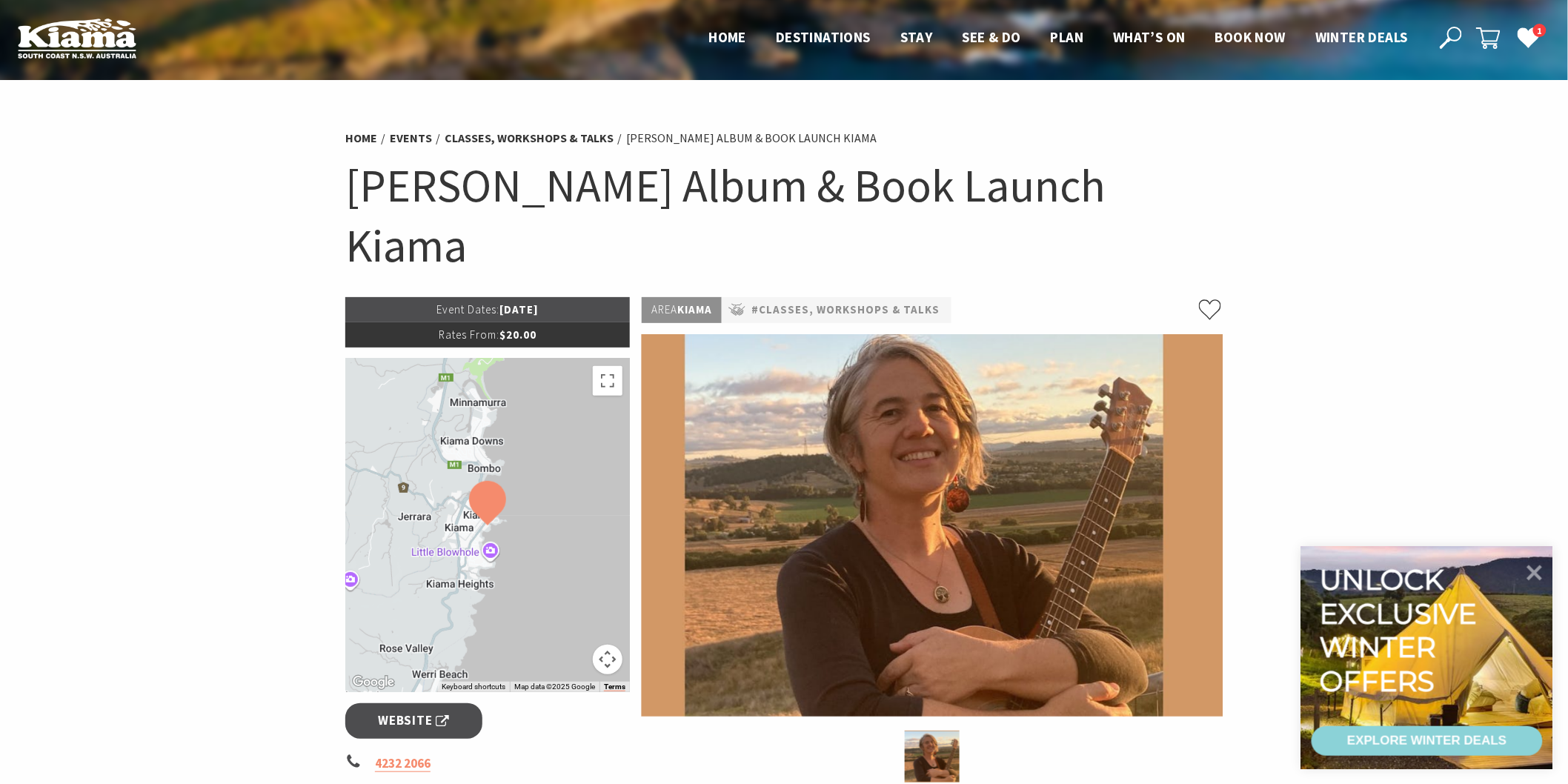
click at [1448, 34] on use at bounding box center [1450, 38] width 22 height 22
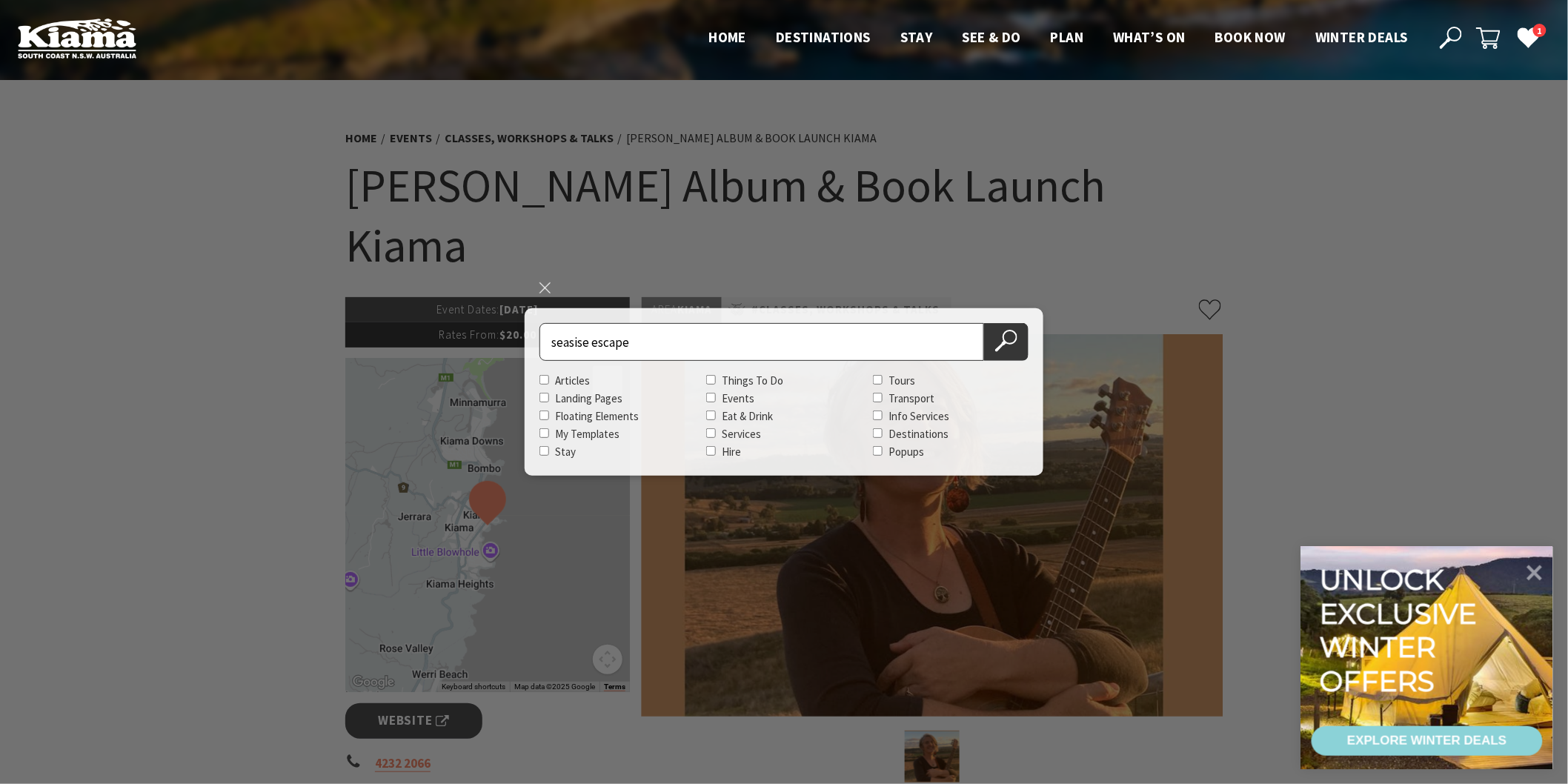
type input "seasise escape"
click at [984, 323] on button "Search Now" at bounding box center [1006, 341] width 45 height 38
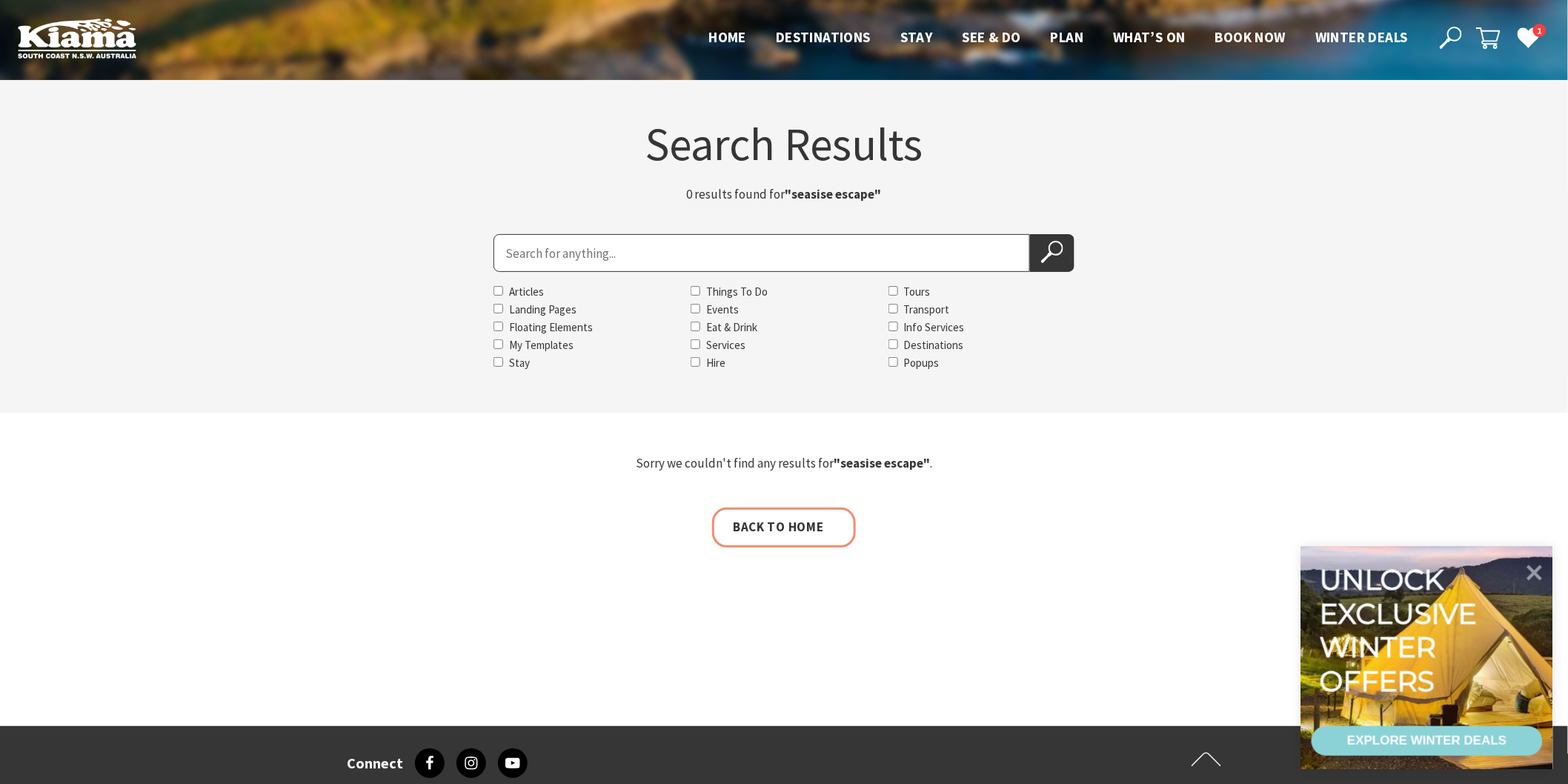
click at [502, 250] on input "Search for" at bounding box center [761, 253] width 536 height 38
type input "seaside kiama"
click at [1030, 234] on button "Search Now" at bounding box center [1052, 253] width 45 height 38
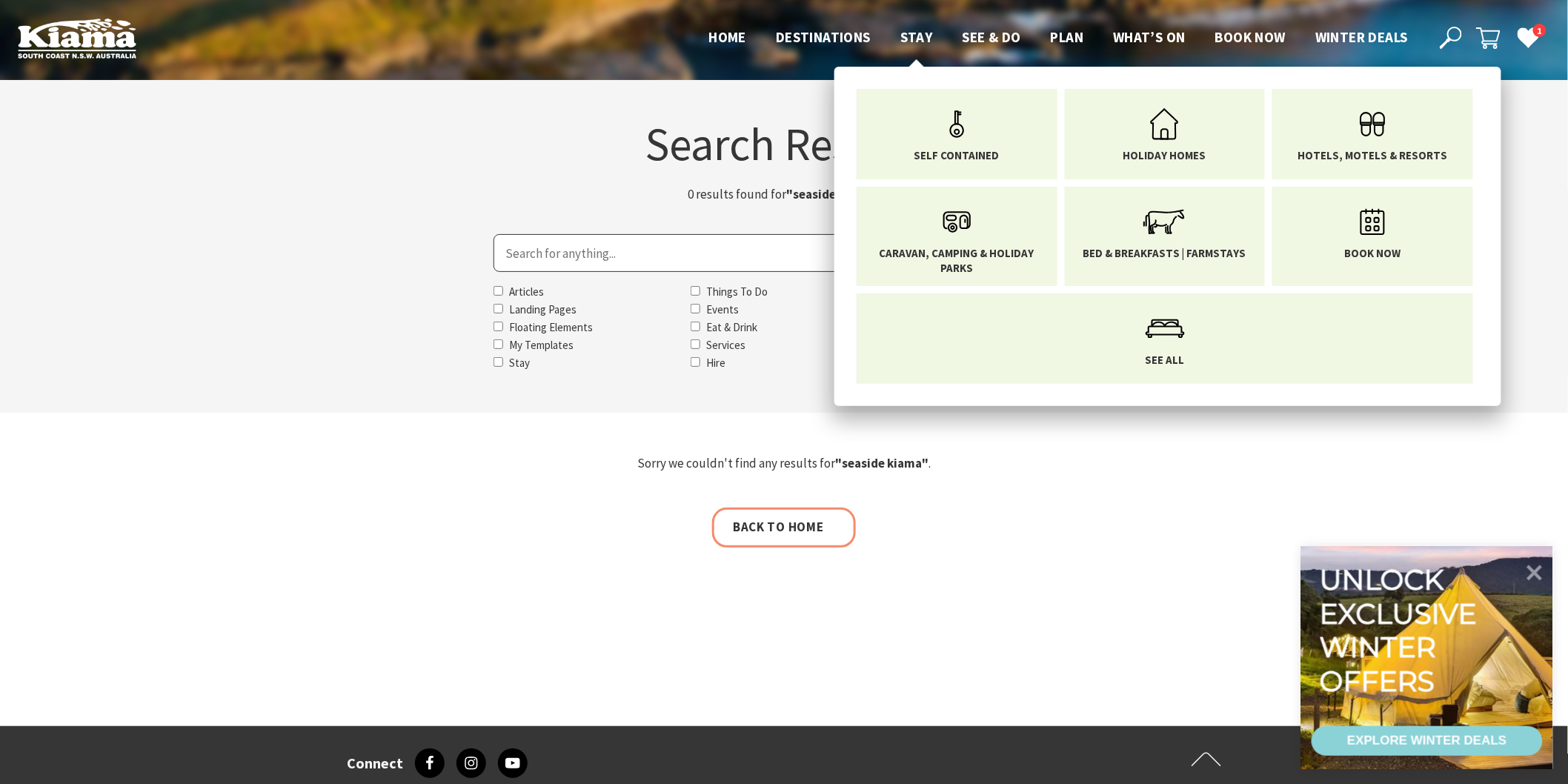
click at [915, 41] on span "Stay" at bounding box center [916, 37] width 32 height 18
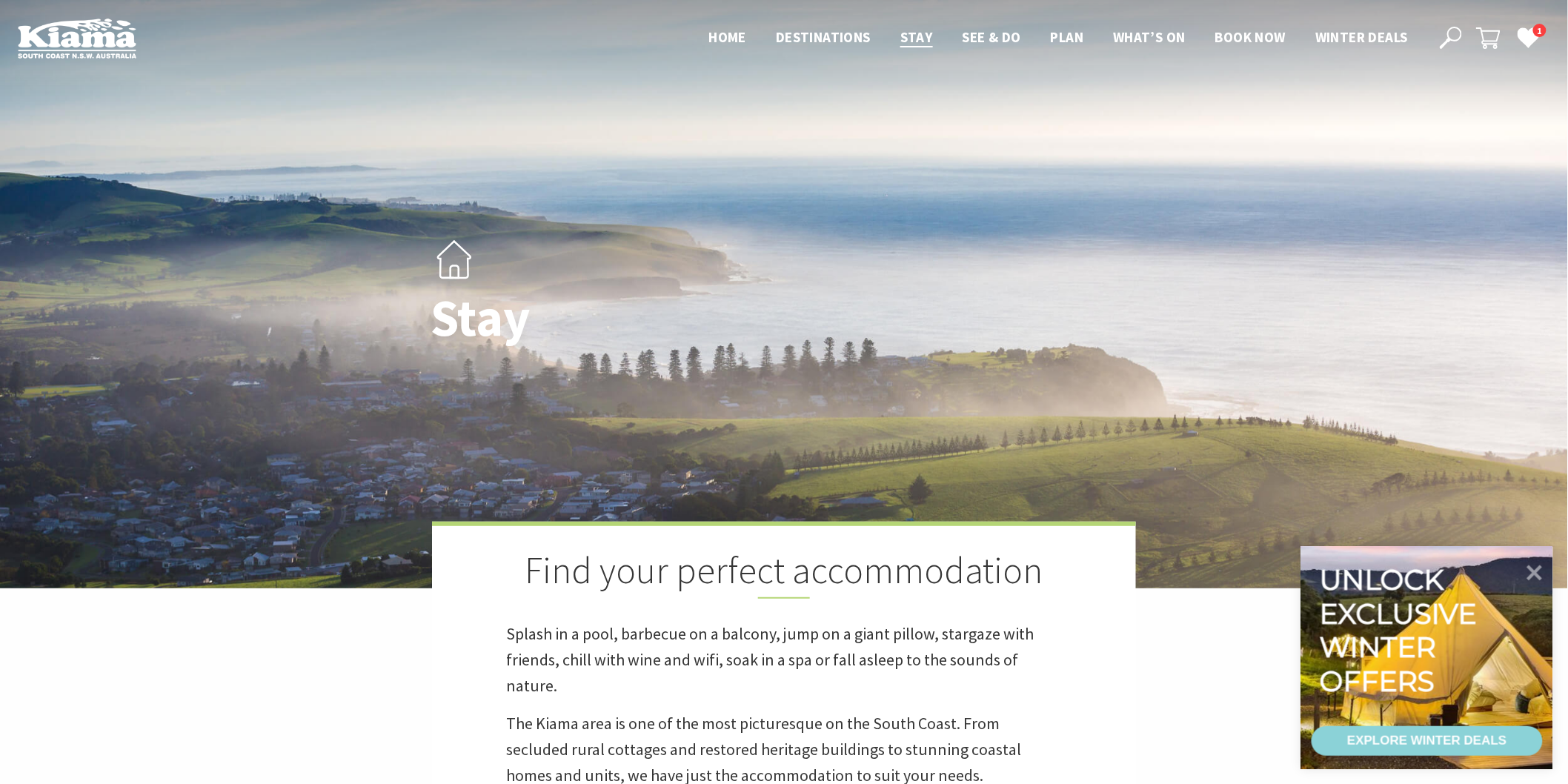
click at [1453, 36] on icon at bounding box center [1450, 38] width 22 height 22
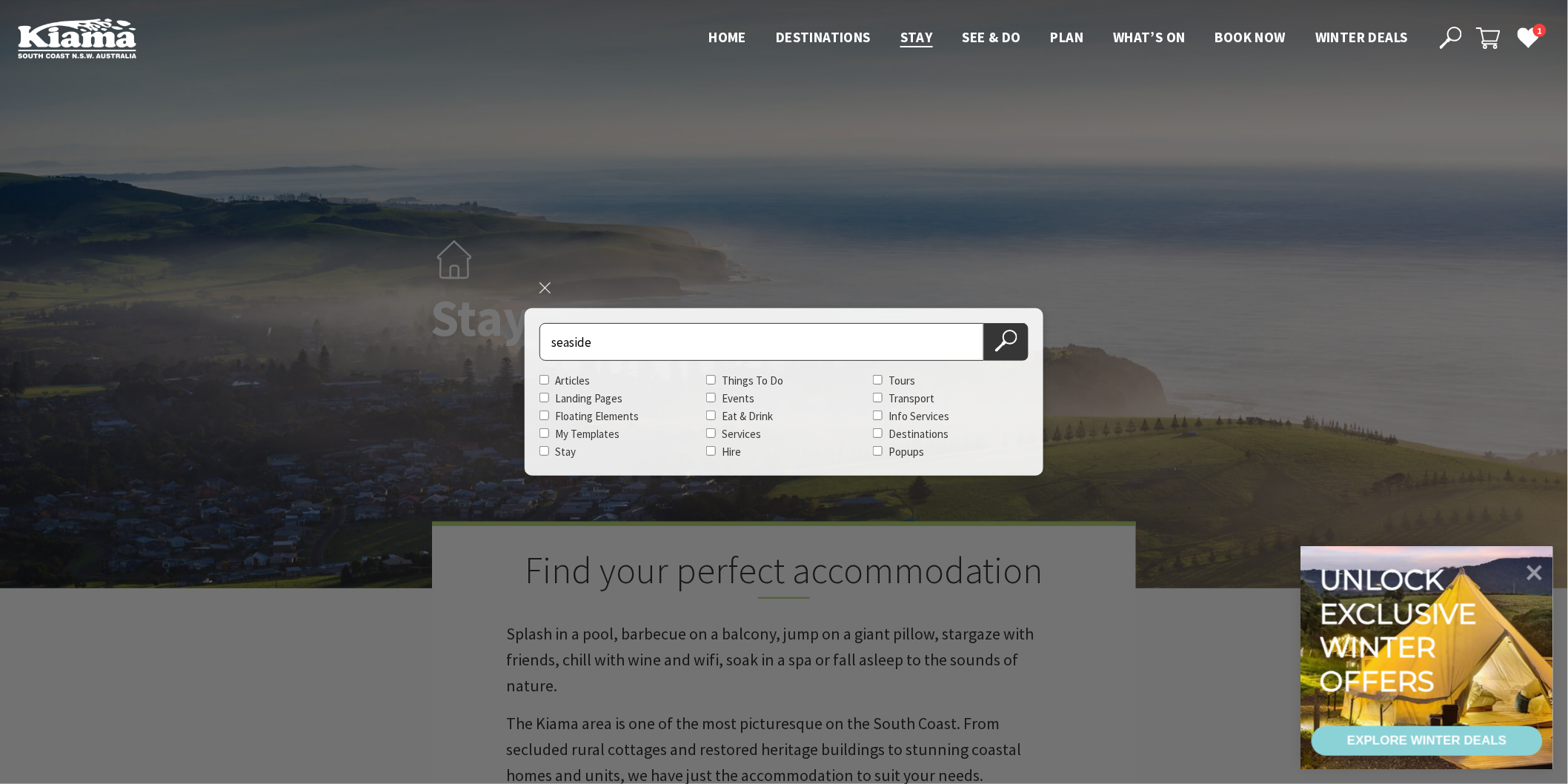
type input "seaside"
click at [984, 323] on button "Search Now" at bounding box center [1006, 341] width 45 height 38
click at [996, 345] on icon at bounding box center [1006, 340] width 22 height 22
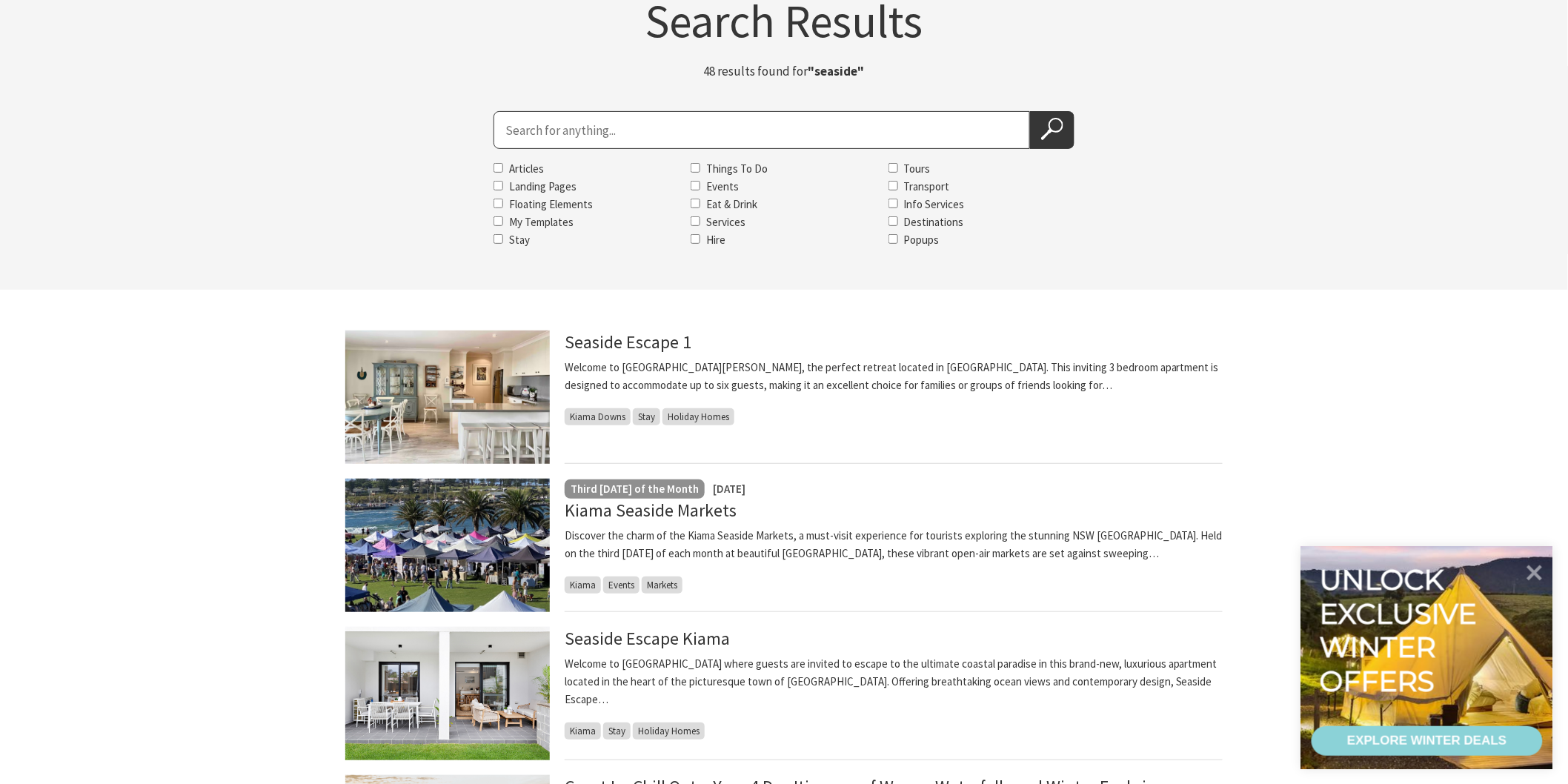
scroll to position [164, 0]
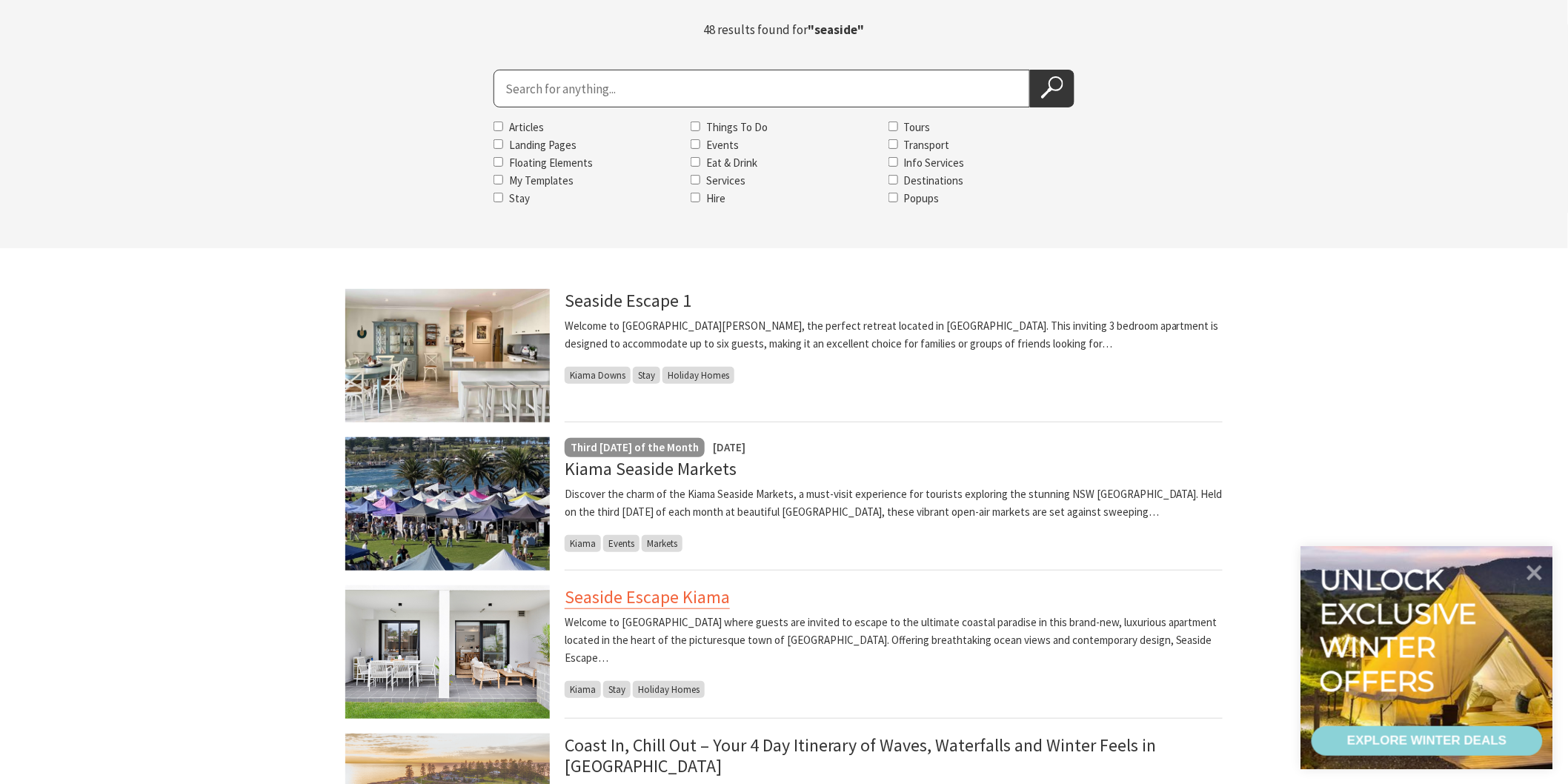
click at [659, 606] on link "Seaside Escape Kiama" at bounding box center [647, 597] width 165 height 24
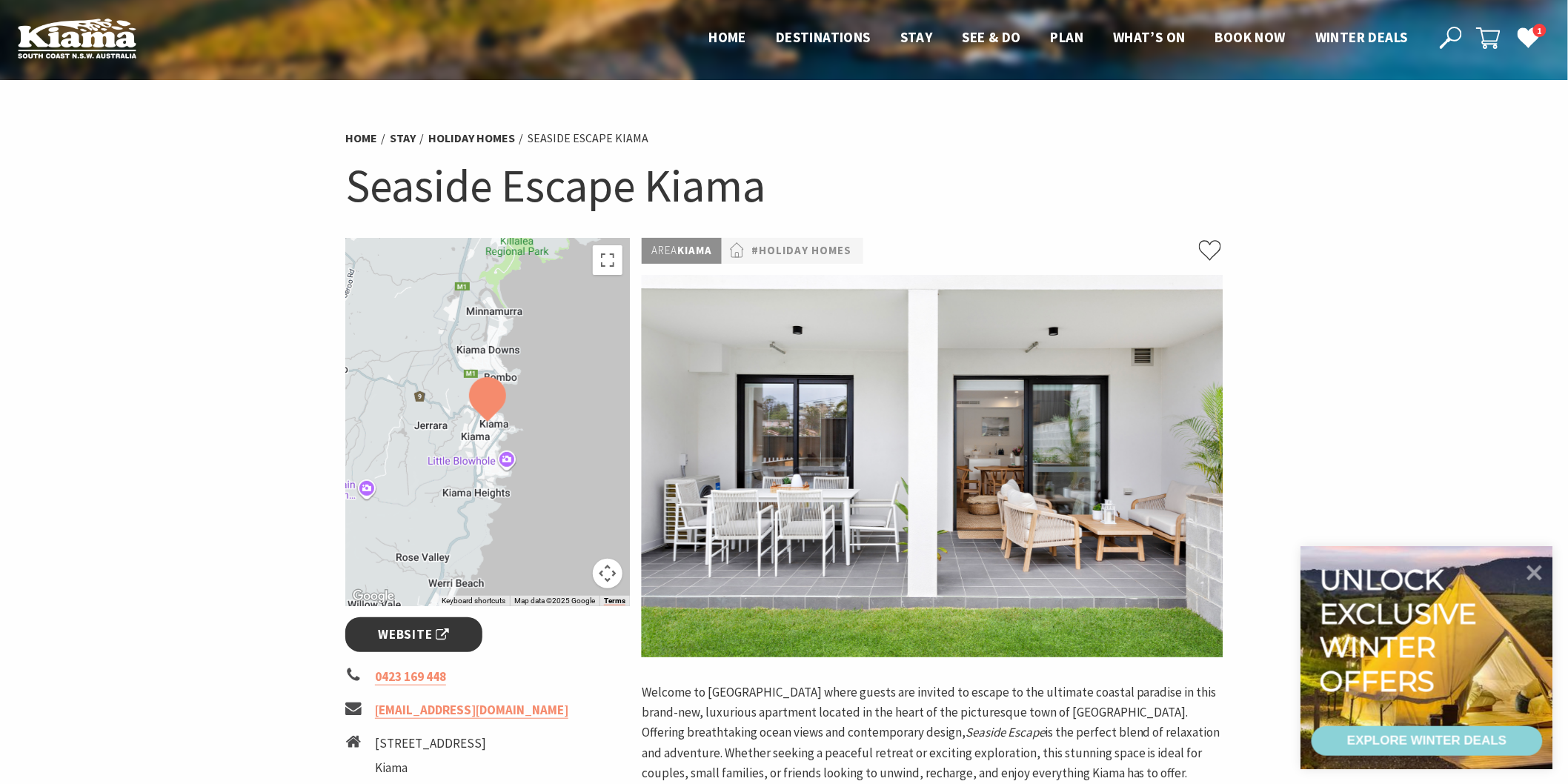
click at [438, 631] on span "Website" at bounding box center [414, 634] width 71 height 20
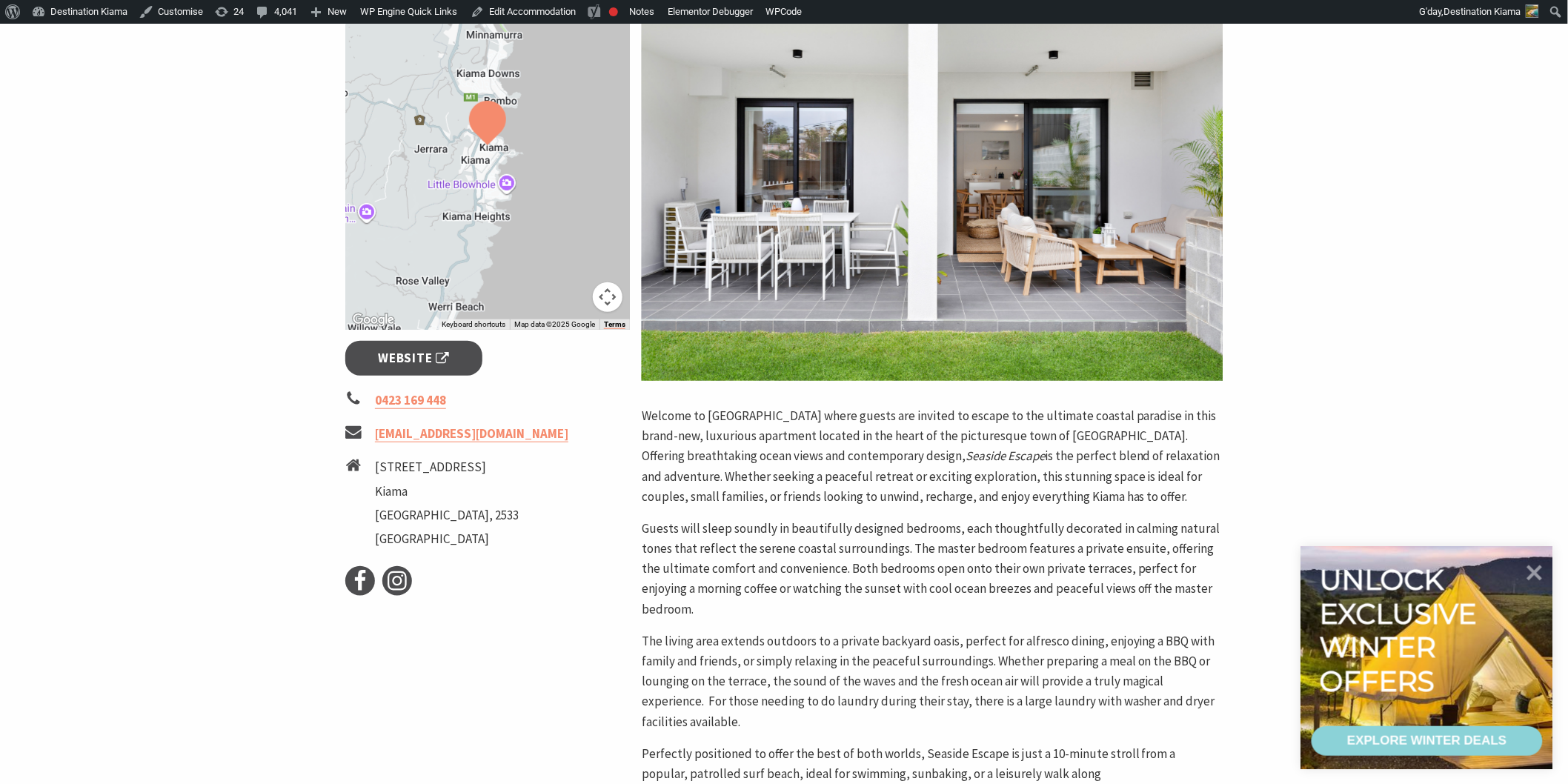
scroll to position [329, 0]
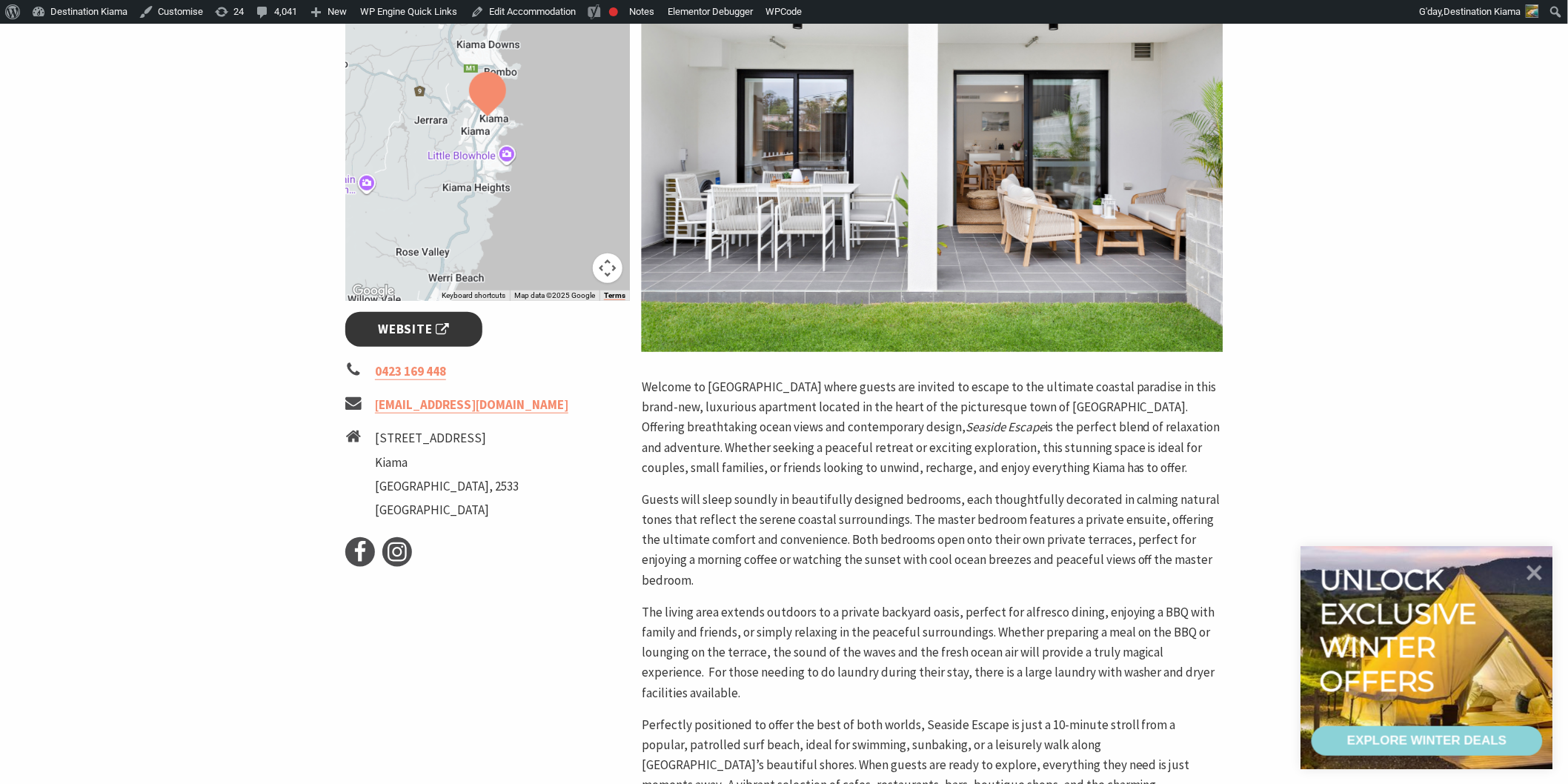
click at [420, 323] on span "Website" at bounding box center [414, 329] width 71 height 20
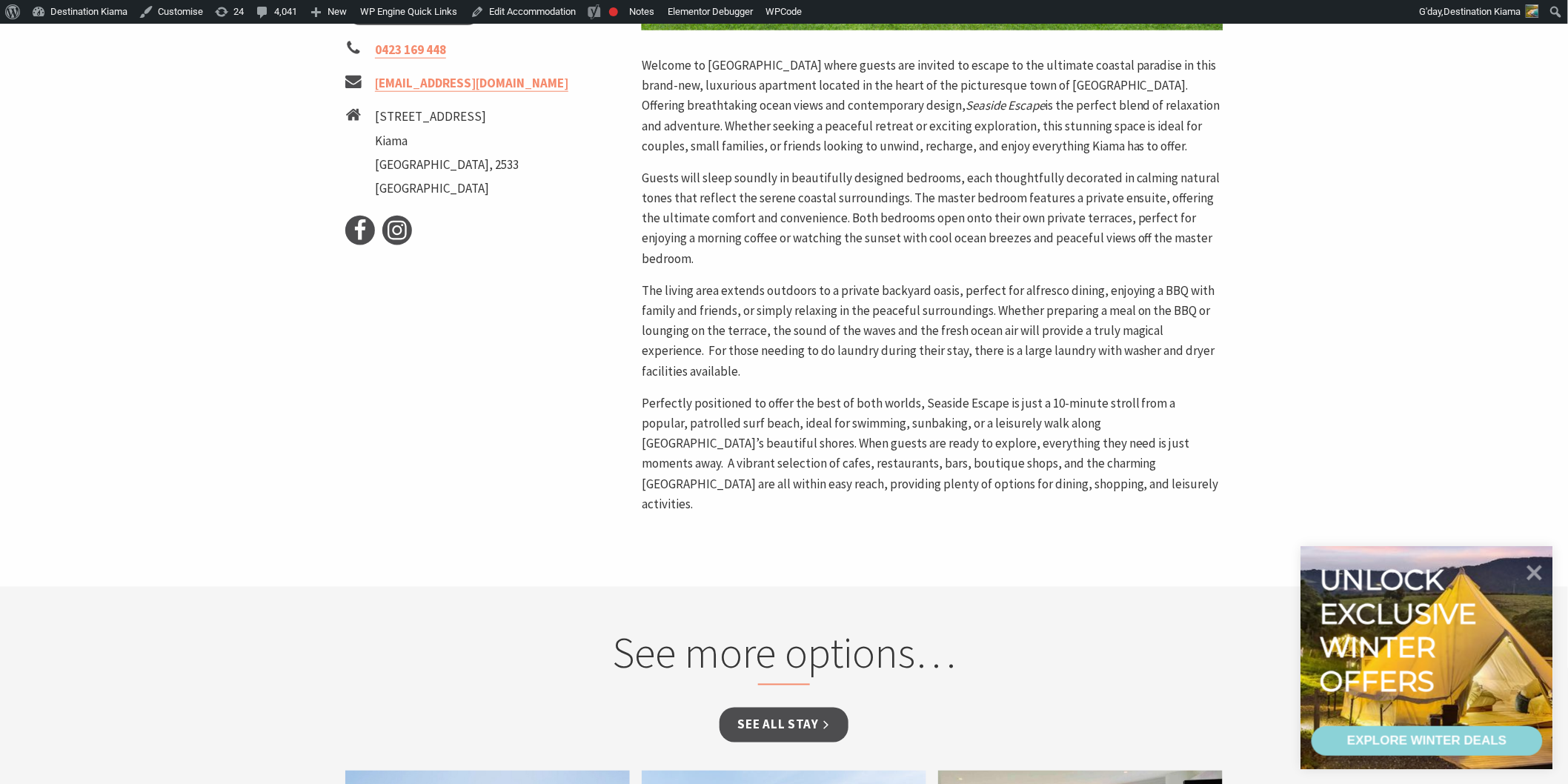
scroll to position [658, 0]
